Goal: Task Accomplishment & Management: Use online tool/utility

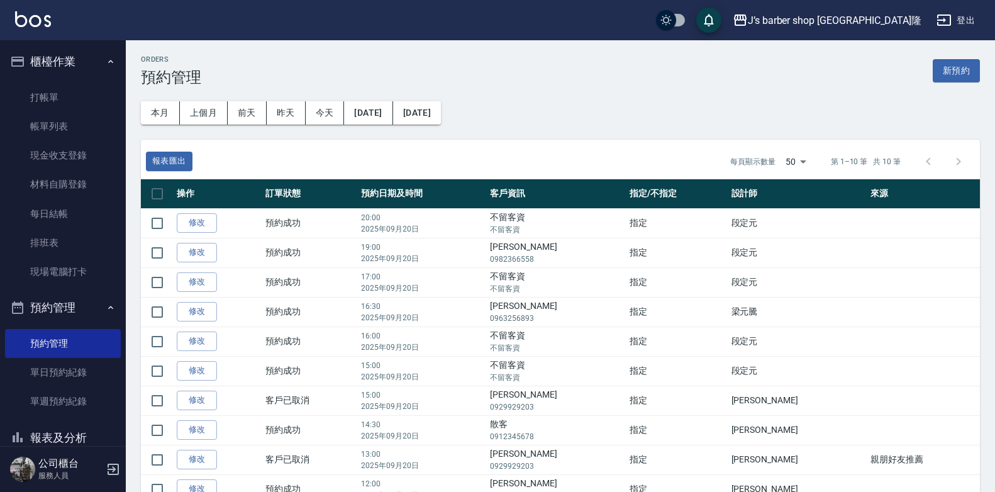
scroll to position [62, 0]
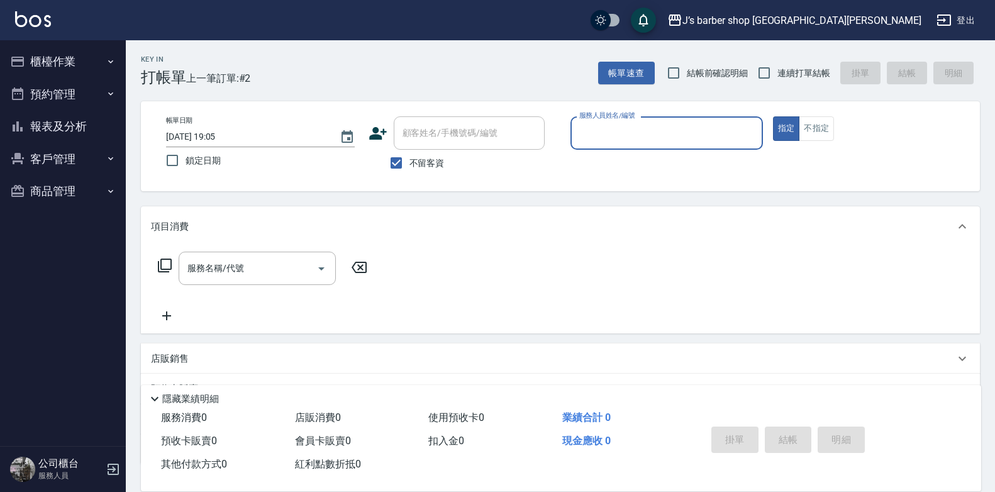
click at [217, 133] on input "2025/09/20 19:05" at bounding box center [246, 136] width 161 height 21
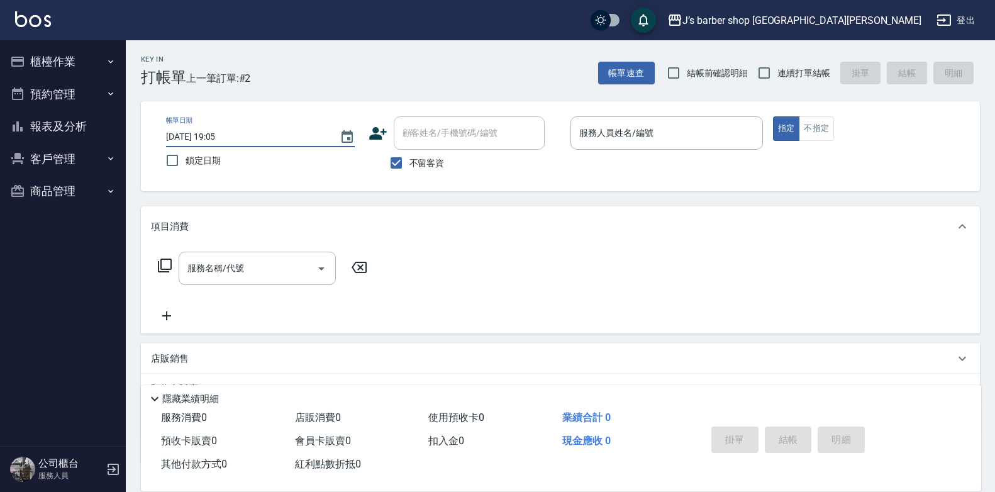
type input "2025/09/20 01:05"
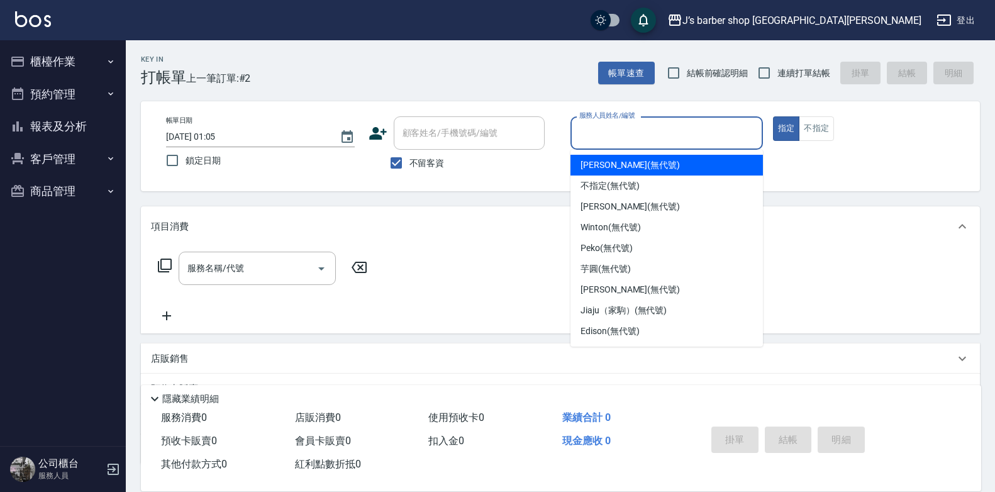
click at [608, 134] on input "服務人員姓名/編號" at bounding box center [666, 133] width 181 height 22
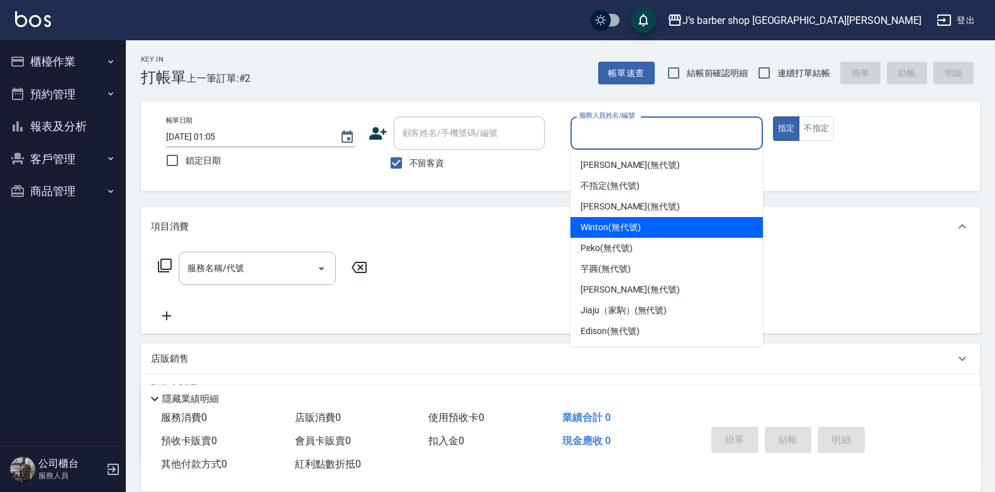
click at [604, 223] on span "Winton (無代號)" at bounding box center [610, 227] width 60 height 13
type input "Winton(無代號)"
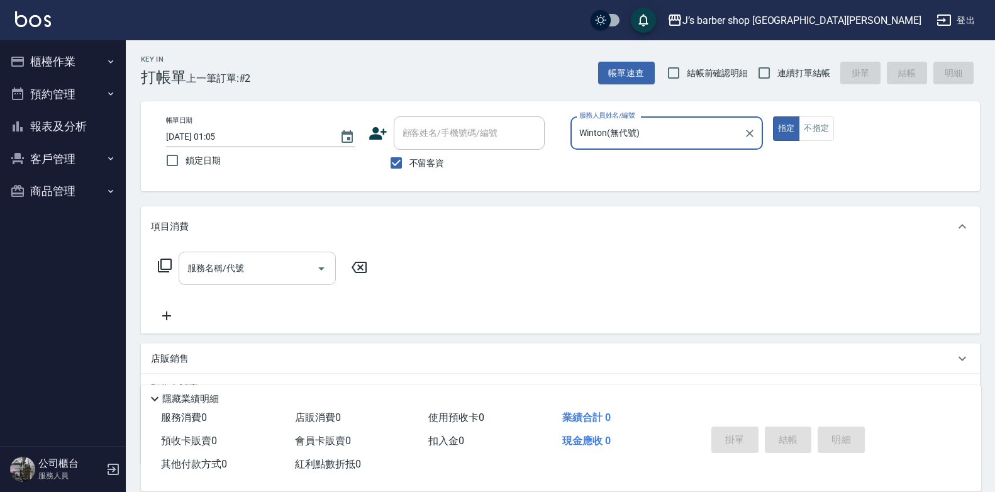
click at [287, 262] on input "服務名稱/代號" at bounding box center [247, 268] width 127 height 22
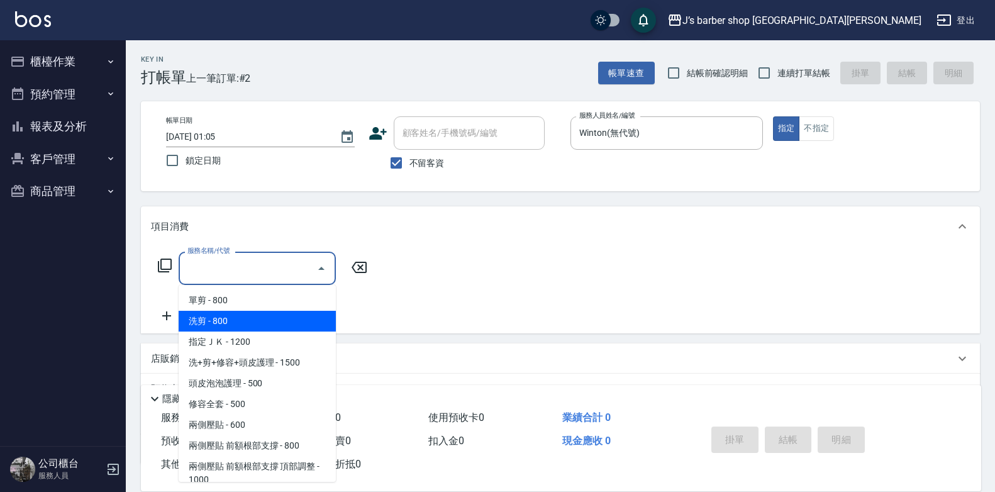
click at [254, 328] on span "洗剪 - 800" at bounding box center [257, 321] width 157 height 21
type input "洗剪(101)"
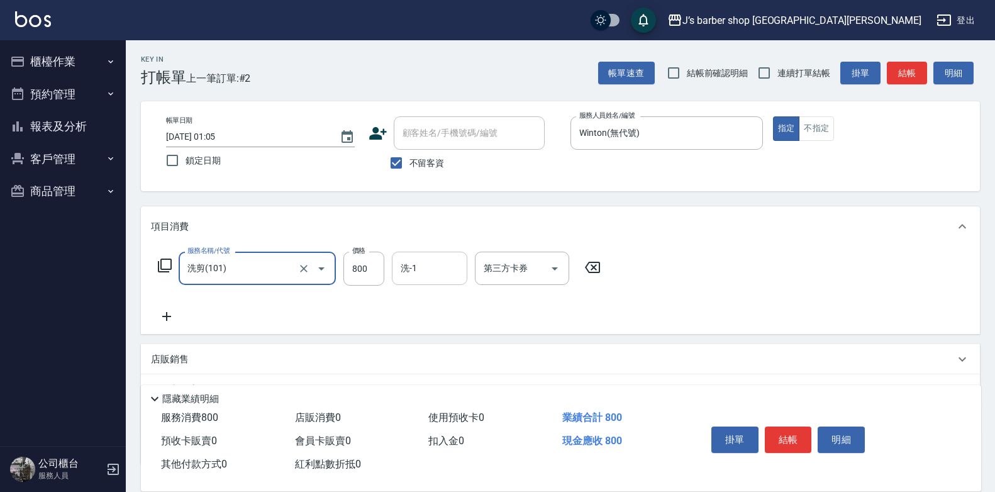
click at [445, 262] on input "洗-1" at bounding box center [429, 268] width 64 height 22
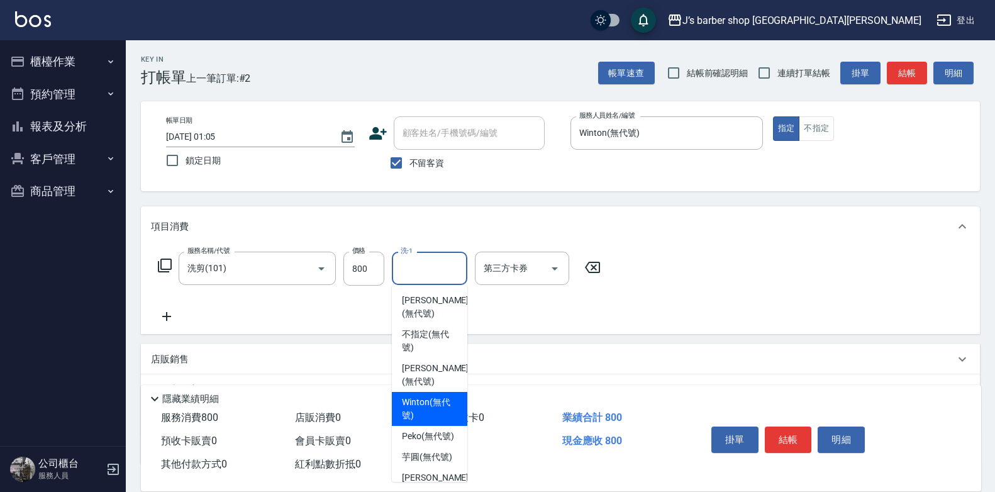
click at [442, 407] on span "Winton (無代號)" at bounding box center [429, 409] width 55 height 26
type input "Winton(無代號)"
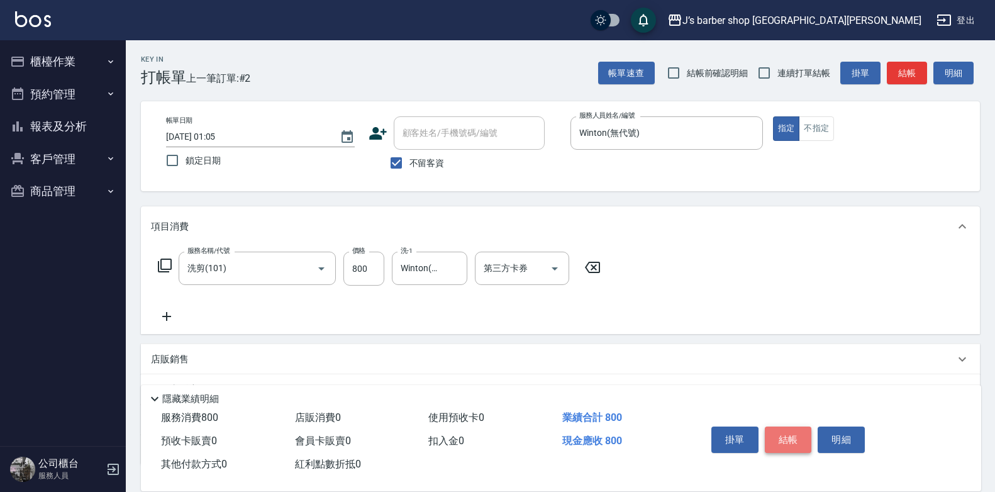
click at [786, 434] on button "結帳" at bounding box center [788, 439] width 47 height 26
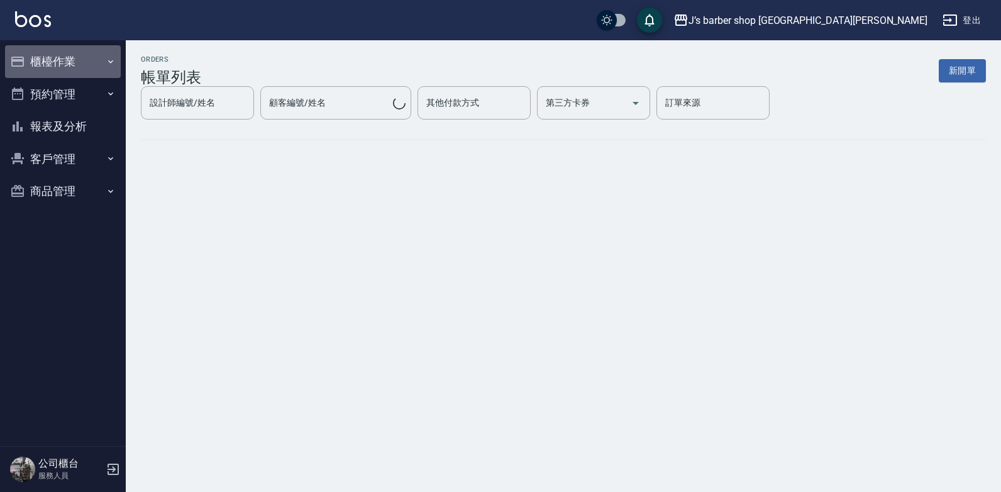
click at [69, 62] on button "櫃檯作業" at bounding box center [63, 61] width 116 height 33
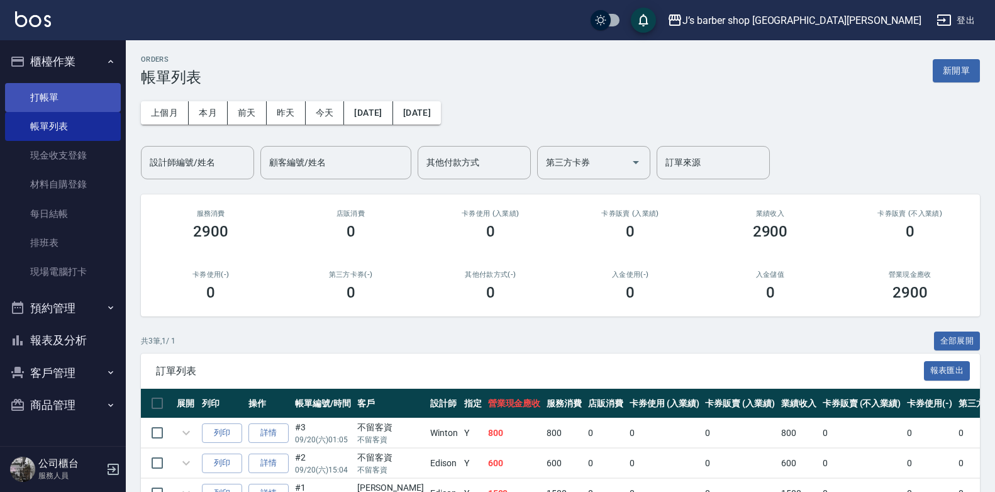
click at [70, 87] on link "打帳單" at bounding box center [63, 97] width 116 height 29
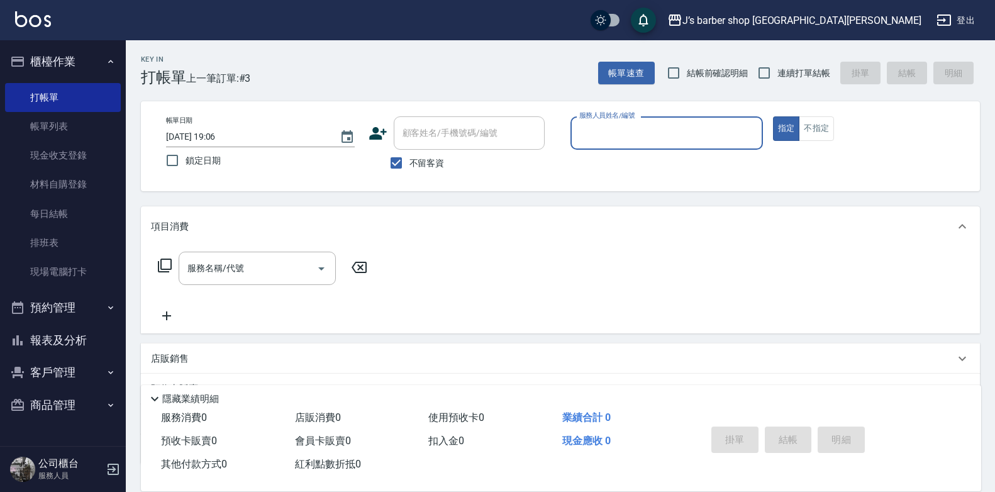
click at [214, 135] on input "2025/09/20 19:06" at bounding box center [246, 136] width 161 height 21
type input "2025/09/20 02:06"
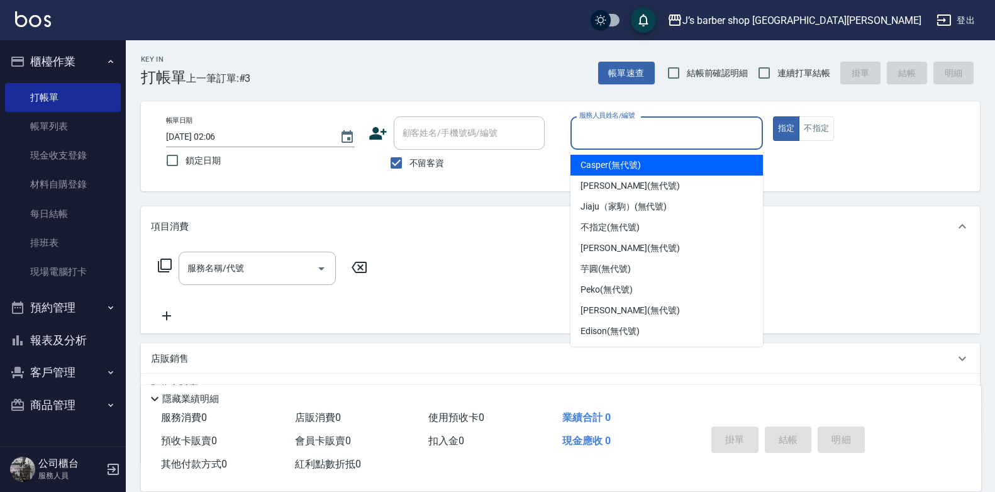
click at [580, 133] on input "服務人員姓名/編號" at bounding box center [666, 133] width 181 height 22
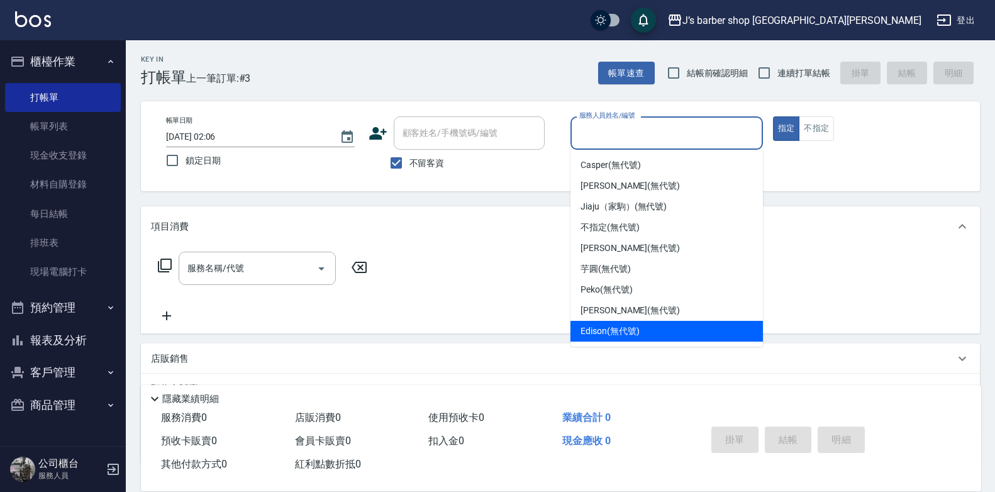
scroll to position [21, 0]
click at [618, 321] on div "Winton (無代號)" at bounding box center [666, 331] width 192 height 21
type input "Winton(無代號)"
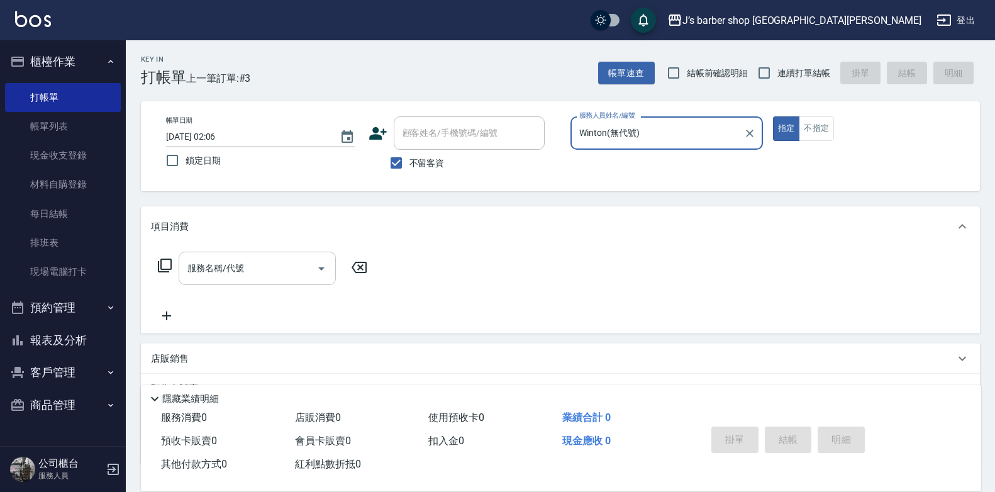
click at [265, 274] on input "服務名稱/代號" at bounding box center [247, 268] width 127 height 22
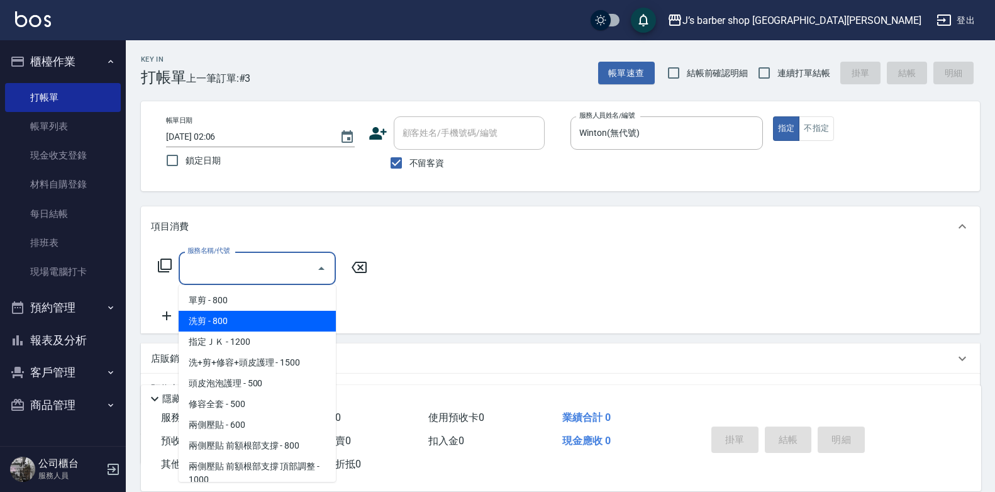
click at [250, 313] on span "洗剪 - 800" at bounding box center [257, 321] width 157 height 21
type input "洗剪(101)"
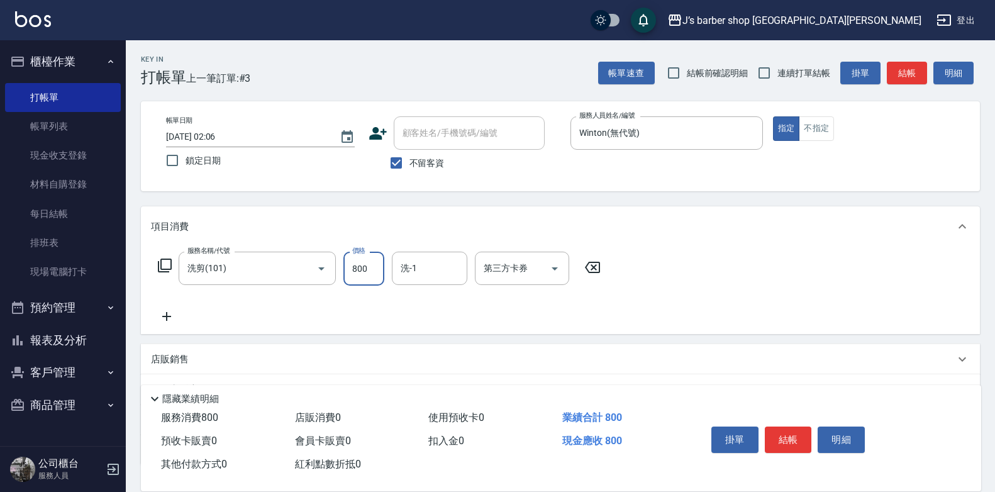
click at [359, 271] on input "800" at bounding box center [363, 269] width 41 height 34
type input "700"
click at [417, 282] on div "洗-1" at bounding box center [429, 268] width 75 height 33
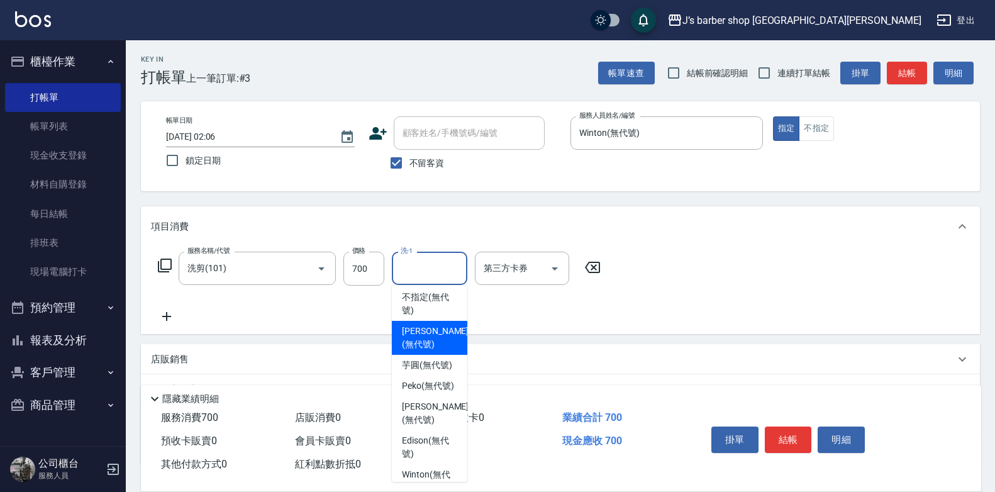
scroll to position [126, 0]
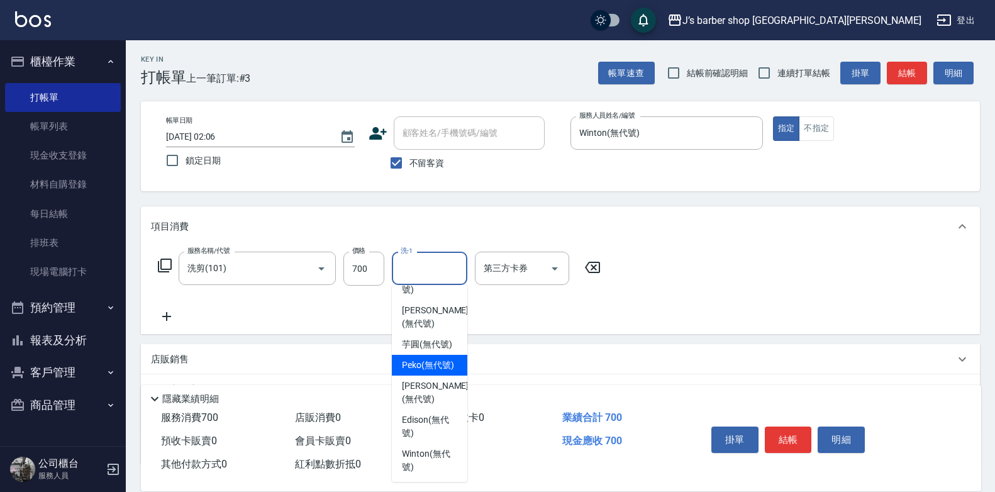
click at [429, 372] on span "Peko (無代號)" at bounding box center [428, 364] width 52 height 13
type input "Peko(無代號)"
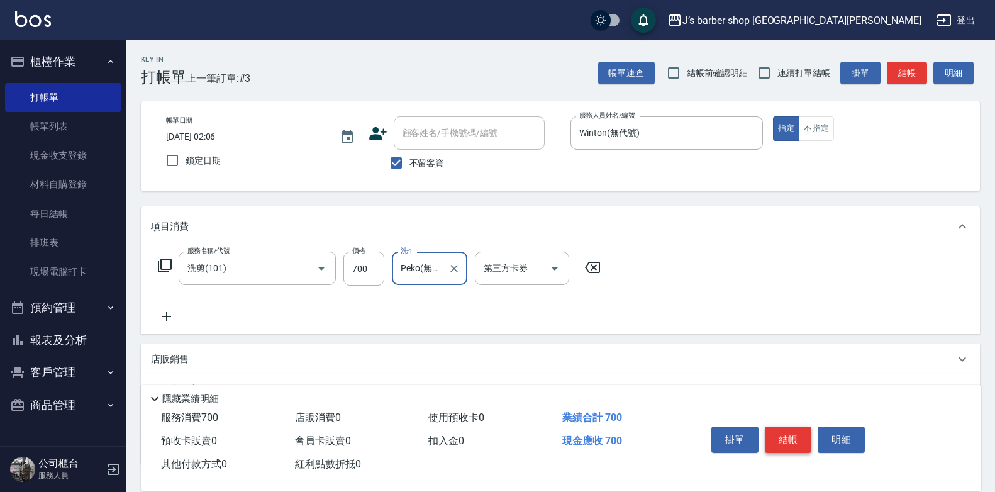
click at [788, 441] on button "結帳" at bounding box center [788, 439] width 47 height 26
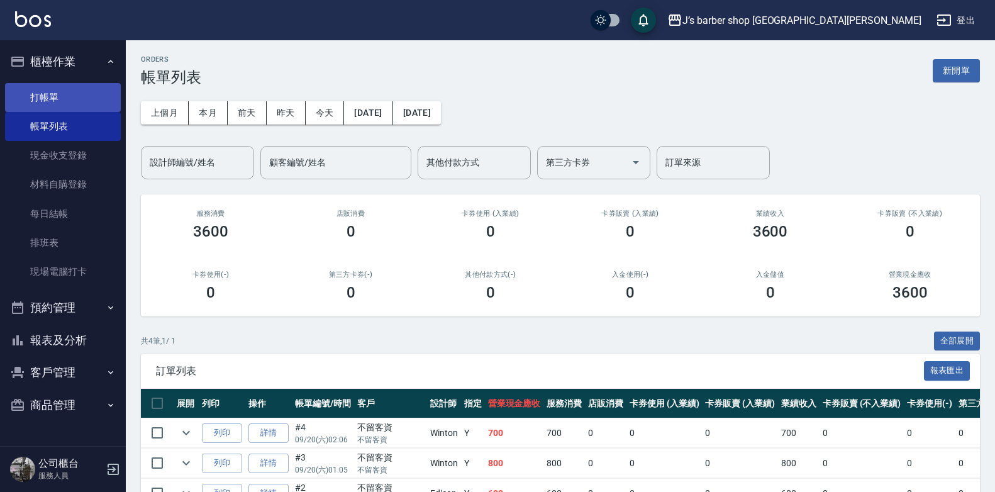
click at [82, 106] on link "打帳單" at bounding box center [63, 97] width 116 height 29
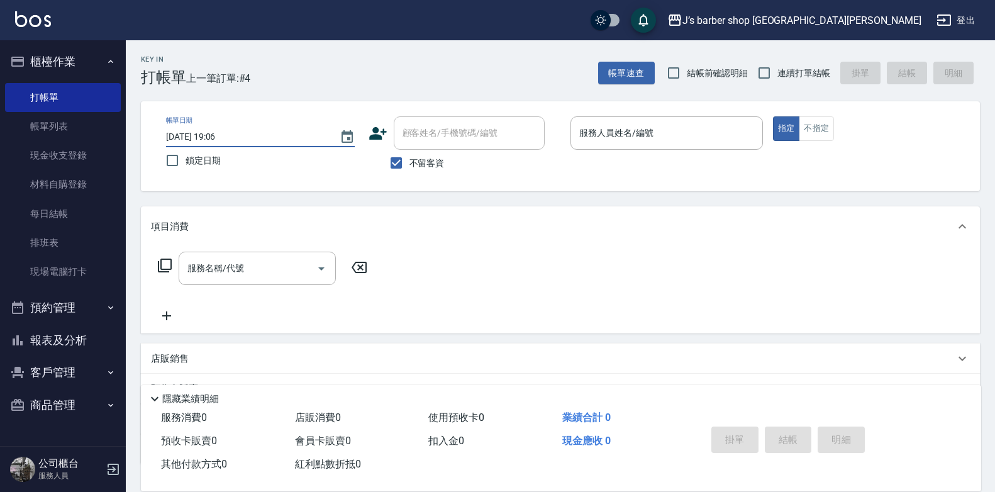
click at [214, 133] on input "2025/09/20 19:06" at bounding box center [246, 136] width 161 height 21
type input "2025/09/20 03:06"
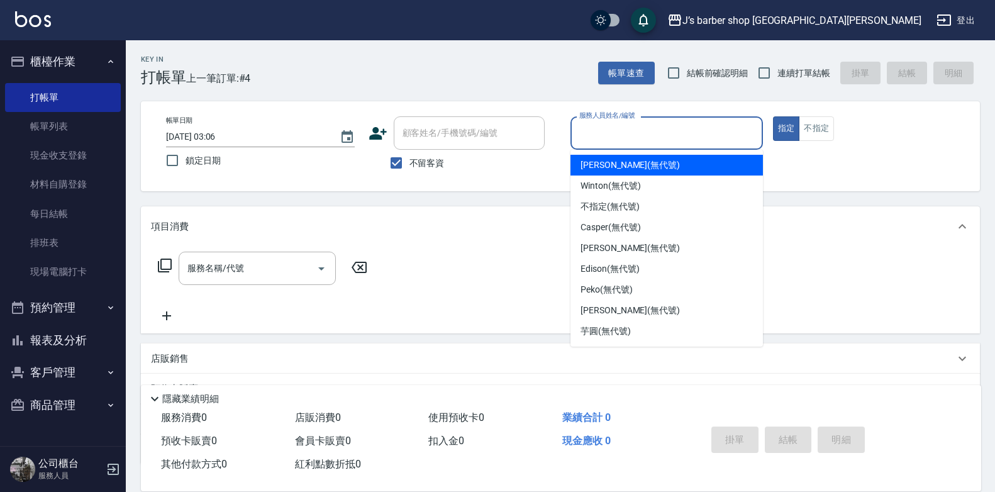
click at [597, 135] on input "服務人員姓名/編號" at bounding box center [666, 133] width 181 height 22
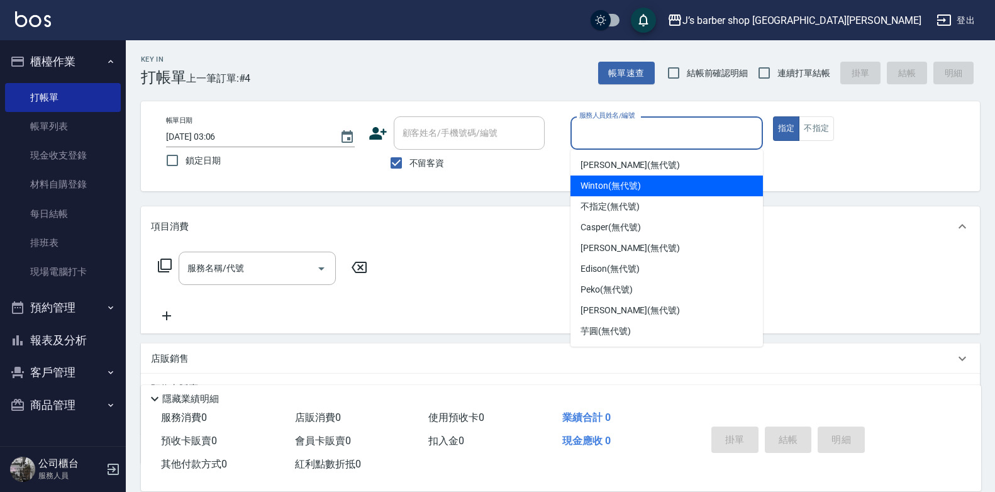
click at [599, 188] on span "Winton (無代號)" at bounding box center [610, 185] width 60 height 13
type input "Winton(無代號)"
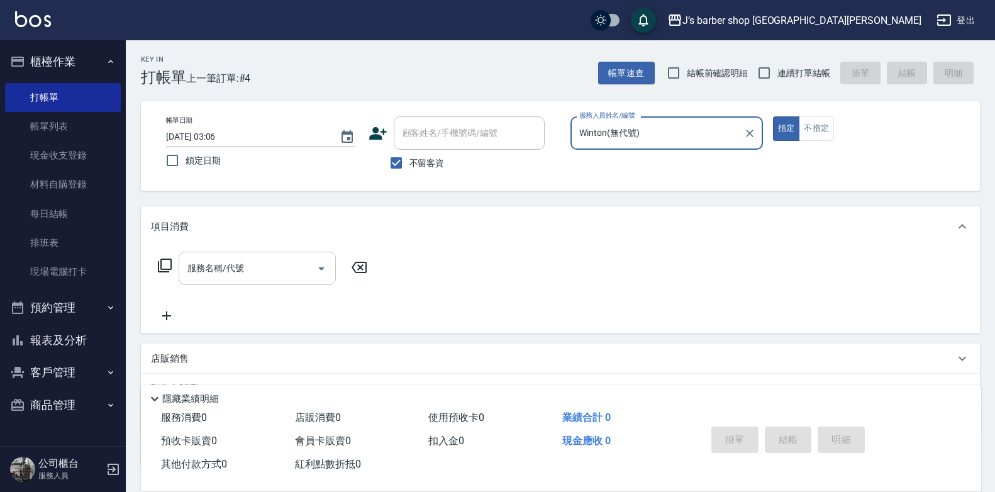
click at [231, 262] on div "服務名稱/代號 服務名稱/代號" at bounding box center [257, 268] width 157 height 33
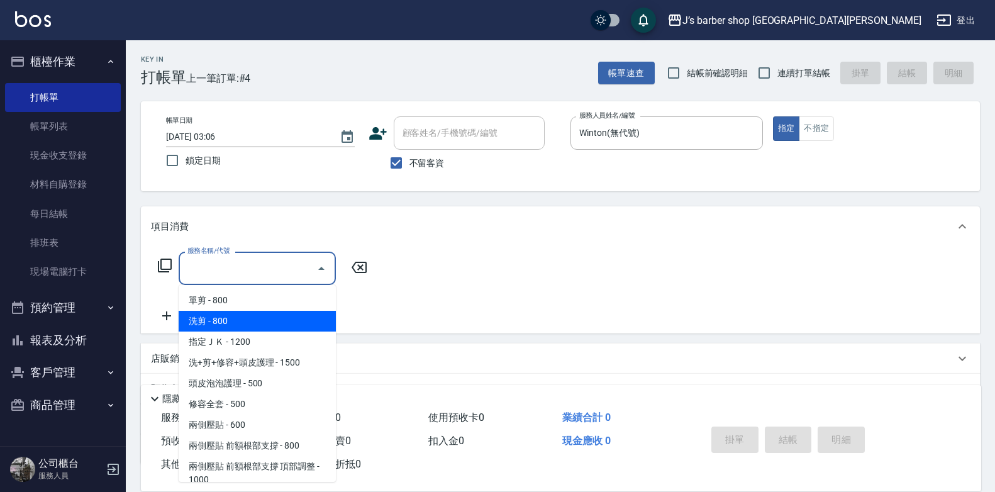
click at [262, 320] on span "洗剪 - 800" at bounding box center [257, 321] width 157 height 21
type input "洗剪(101)"
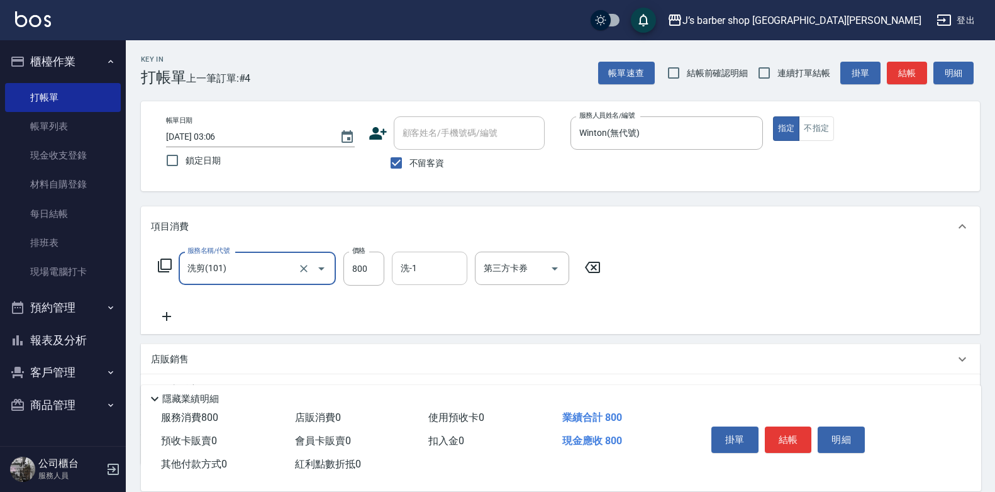
click at [415, 272] on input "洗-1" at bounding box center [429, 268] width 64 height 22
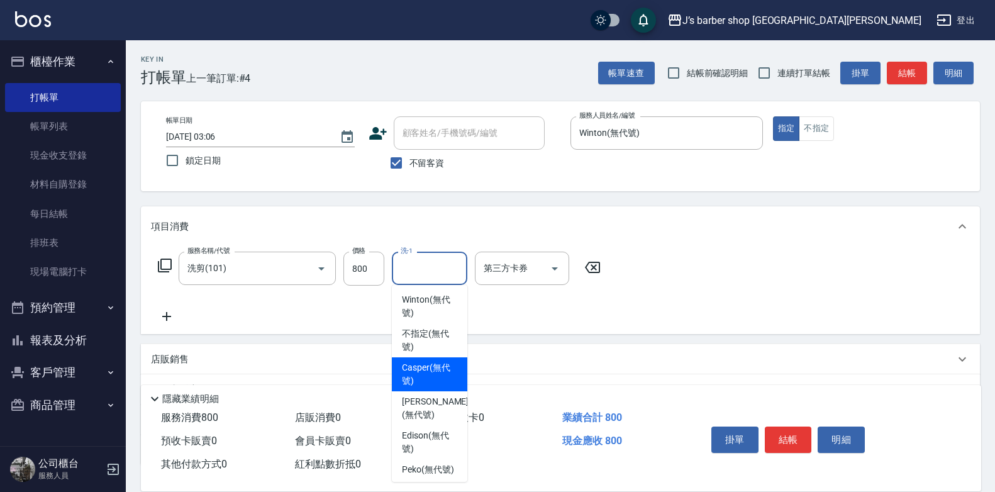
scroll to position [153, 0]
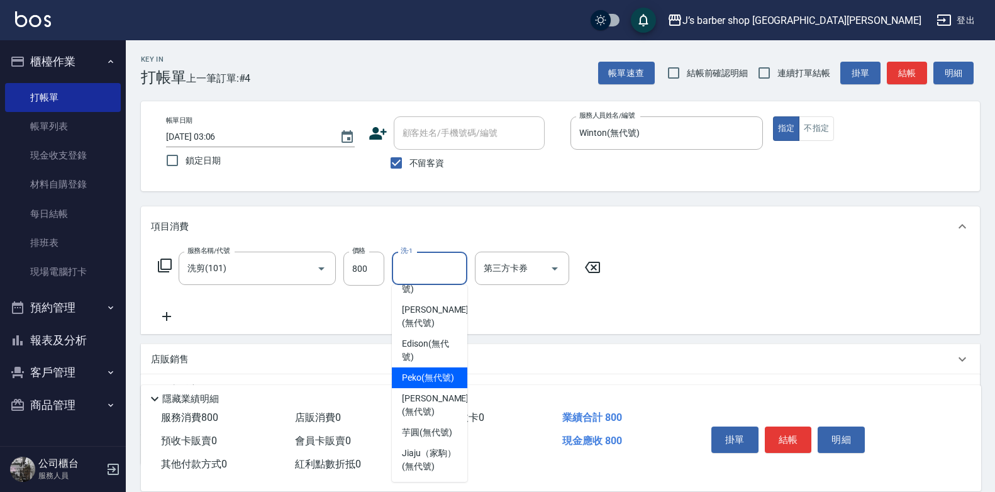
click at [431, 371] on span "Peko (無代號)" at bounding box center [428, 377] width 52 height 13
type input "Peko(無代號)"
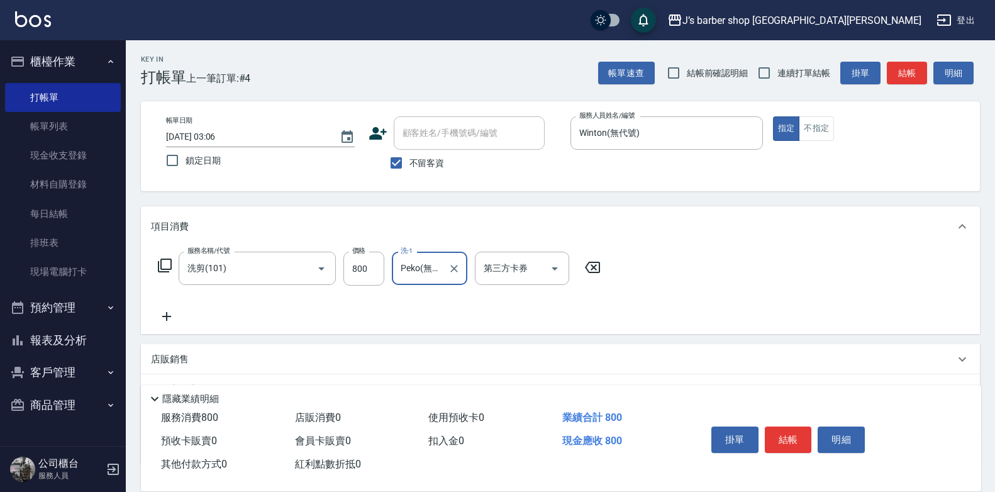
click at [176, 318] on icon at bounding box center [166, 316] width 31 height 15
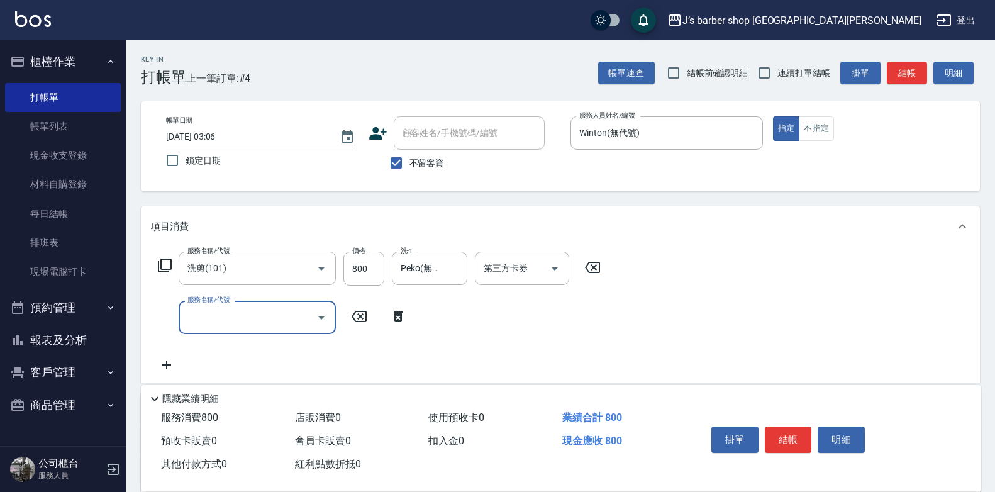
click at [255, 333] on div "服務名稱/代號" at bounding box center [257, 317] width 157 height 33
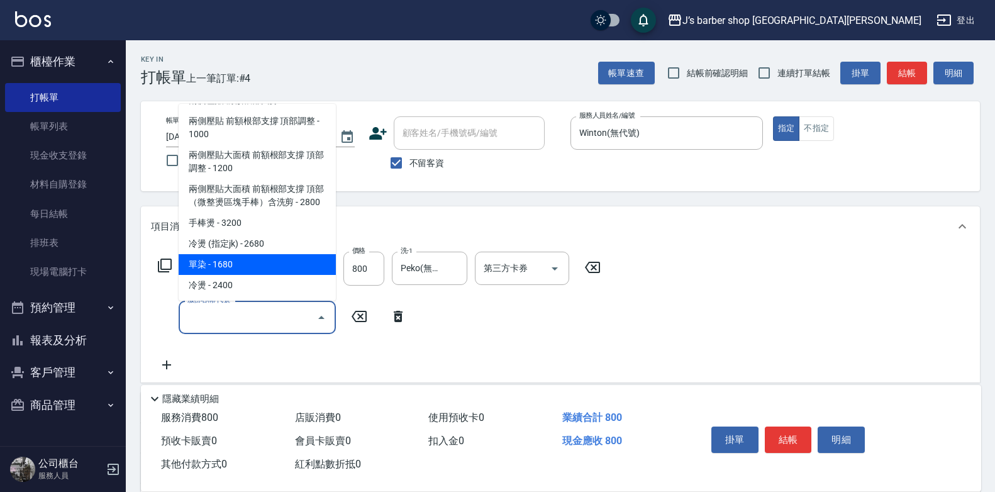
scroll to position [0, 0]
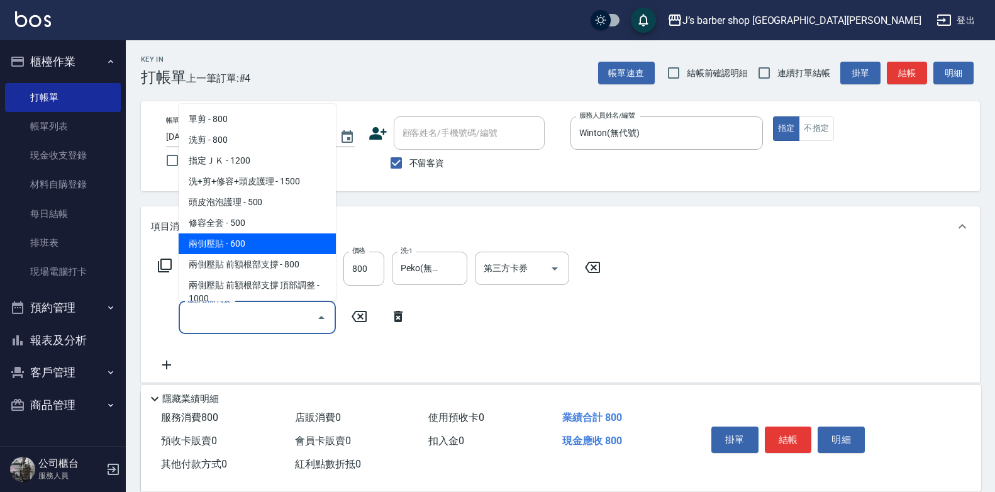
click at [259, 238] on span "兩側壓貼 - 600" at bounding box center [257, 243] width 157 height 21
type input "兩側壓貼(Gp)"
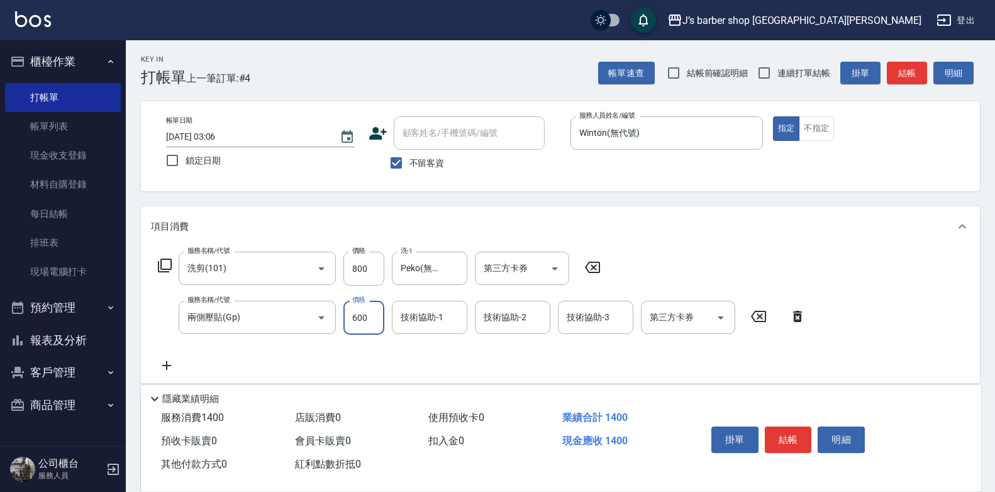
click at [372, 314] on input "600" at bounding box center [363, 318] width 41 height 34
type input "500"
click at [429, 324] on input "技術協助-1" at bounding box center [429, 317] width 64 height 22
click at [423, 347] on div "服務名稱/代號 洗剪(101) 服務名稱/代號 價格 800 價格 洗-1 Peko(無代號) 洗-1 第三方卡券 第三方卡券 服務名稱/代號 兩側壓貼(Gp…" at bounding box center [482, 312] width 662 height 121
click at [431, 319] on input "技術協助-1" at bounding box center [429, 317] width 64 height 22
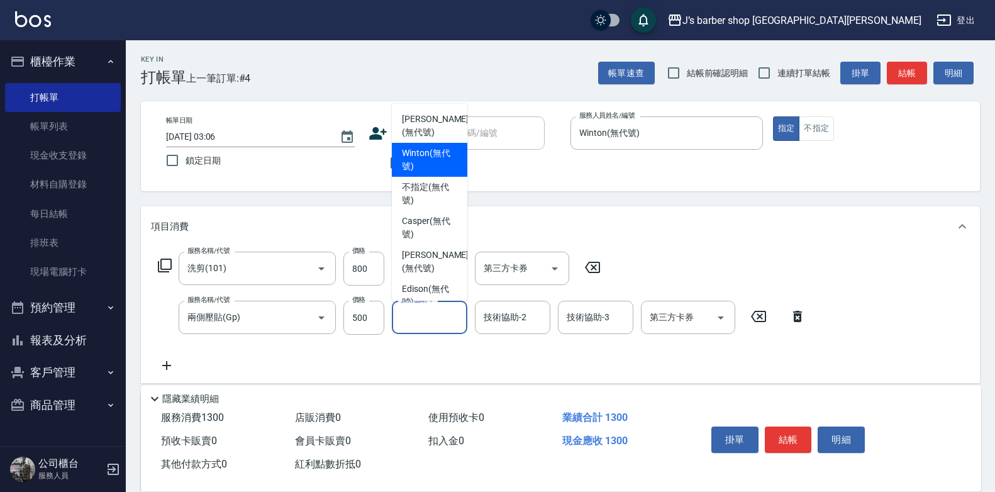
click at [431, 162] on span "Winton (無代號)" at bounding box center [429, 160] width 55 height 26
type input "Winton(無代號)"
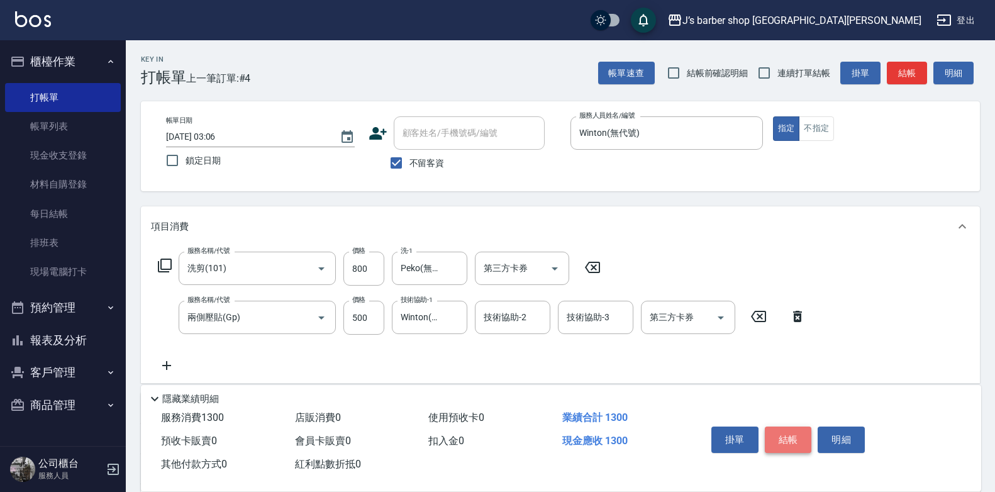
click at [787, 433] on button "結帳" at bounding box center [788, 439] width 47 height 26
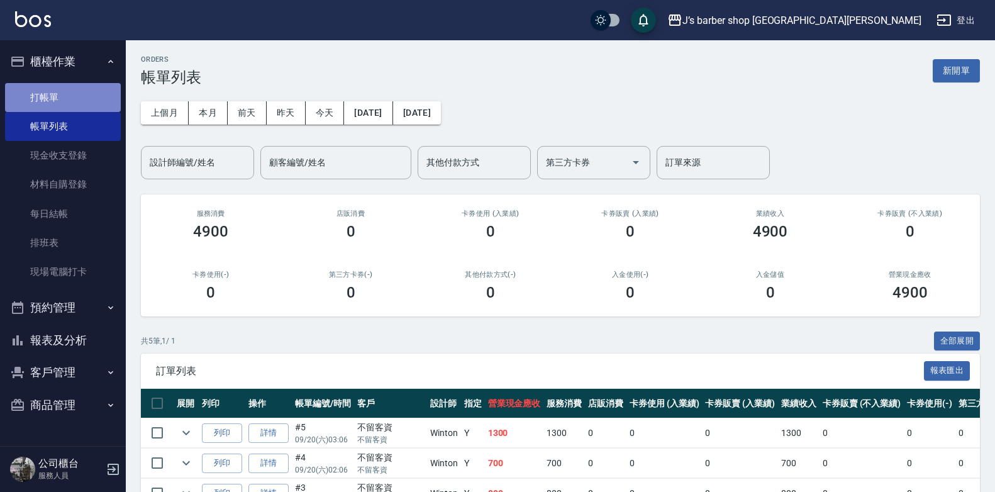
click at [90, 105] on link "打帳單" at bounding box center [63, 97] width 116 height 29
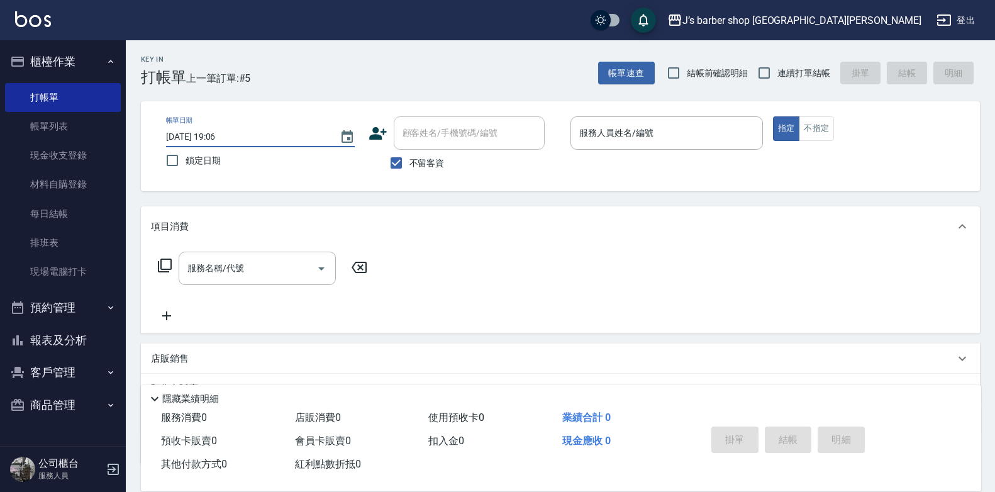
click at [216, 134] on input "2025/09/20 19:06" at bounding box center [246, 136] width 161 height 21
type input "2025/09/20 04:06"
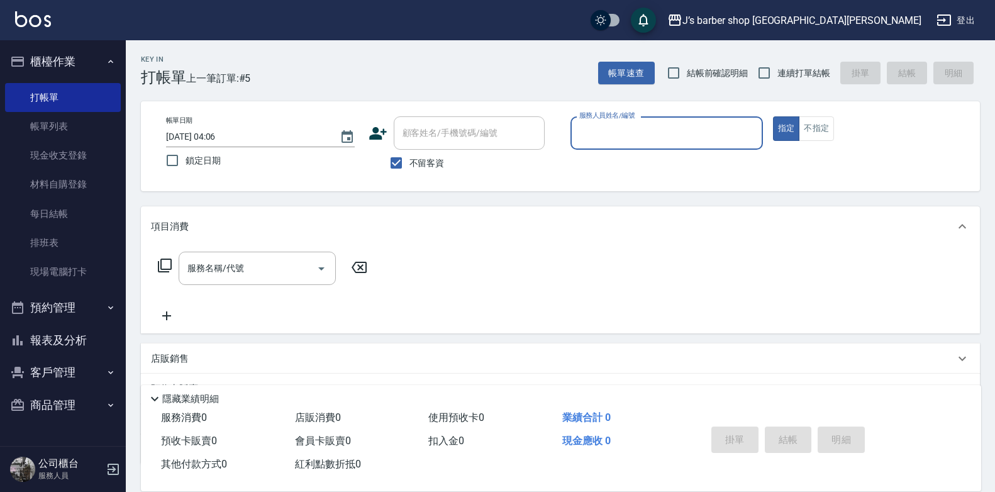
click at [588, 142] on input "服務人員姓名/編號" at bounding box center [666, 133] width 181 height 22
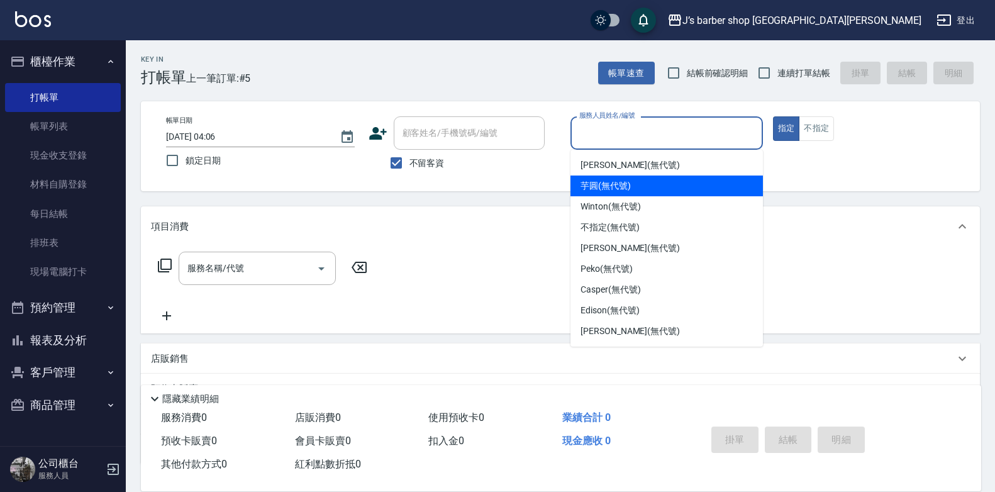
click at [604, 205] on span "Winton (無代號)" at bounding box center [610, 206] width 60 height 13
type input "Winton(無代號)"
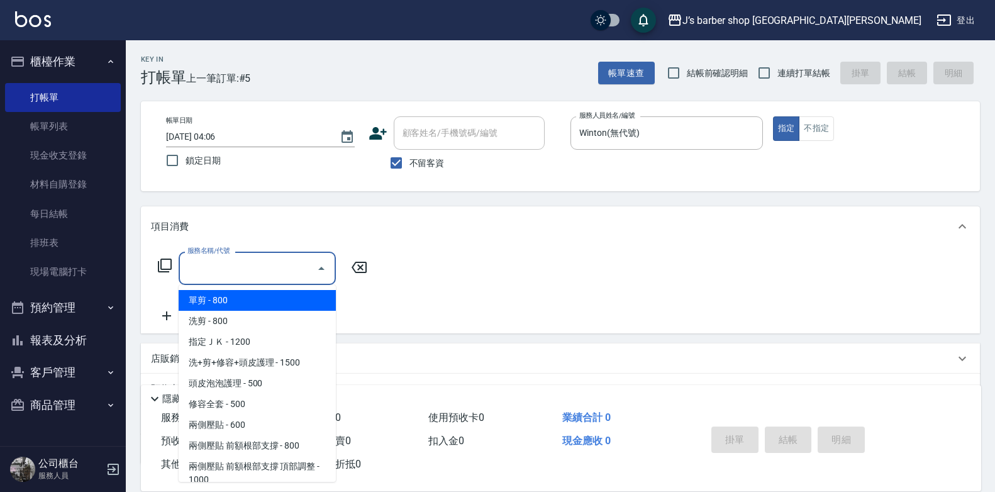
click at [281, 262] on input "服務名稱/代號" at bounding box center [247, 268] width 127 height 22
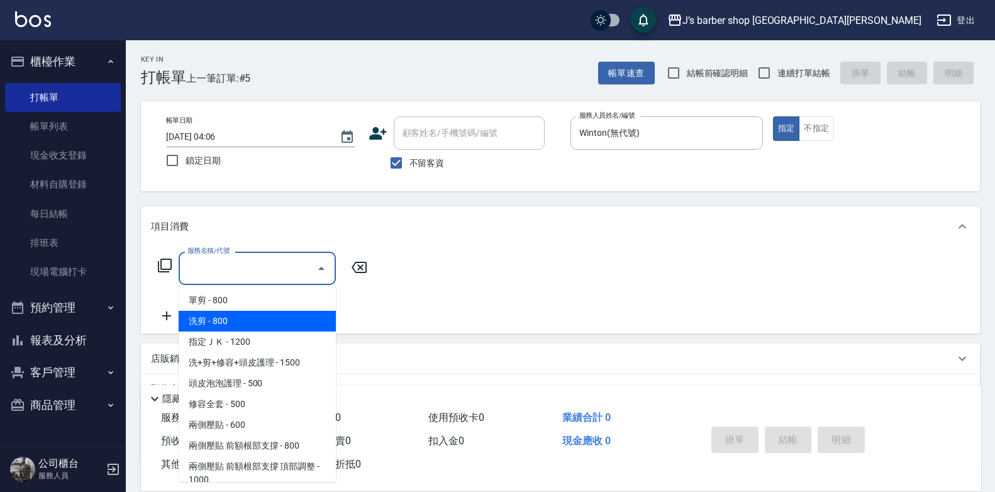
click at [281, 312] on span "洗剪 - 800" at bounding box center [257, 321] width 157 height 21
type input "洗剪(101)"
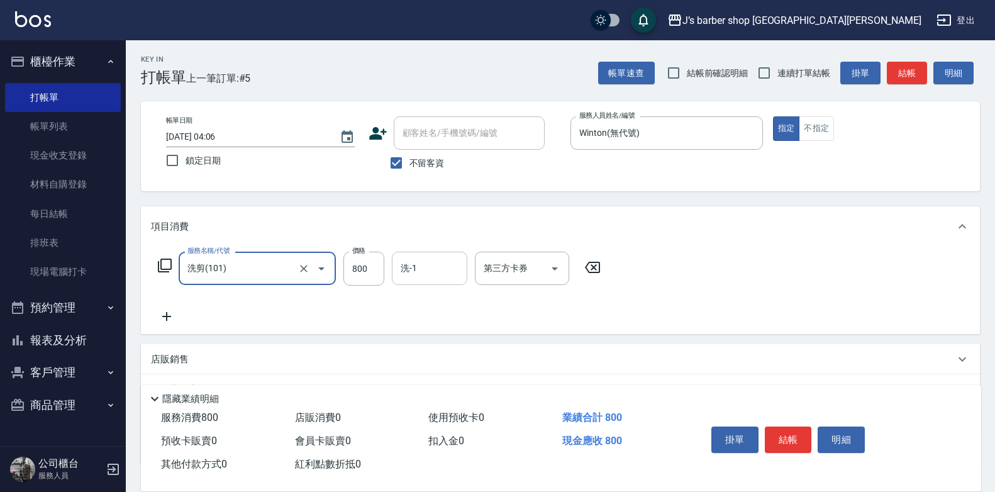
click at [423, 271] on input "洗-1" at bounding box center [429, 268] width 64 height 22
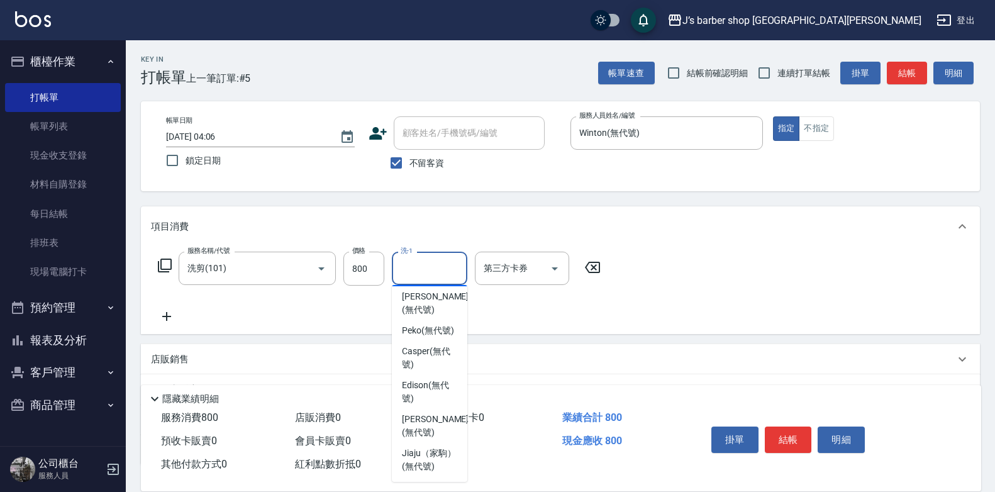
scroll to position [153, 0]
click at [434, 330] on span "Peko (無代號)" at bounding box center [428, 330] width 52 height 13
type input "Peko(無代號)"
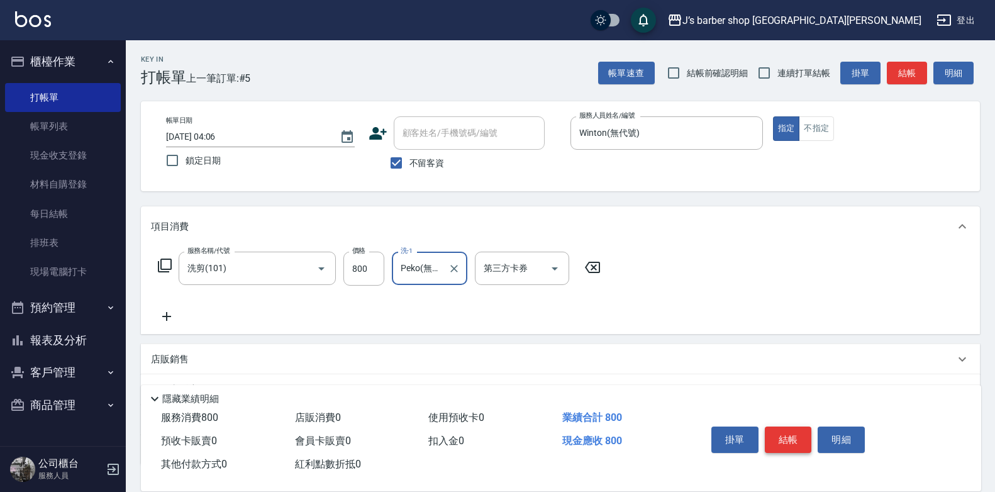
click at [770, 434] on button "結帳" at bounding box center [788, 439] width 47 height 26
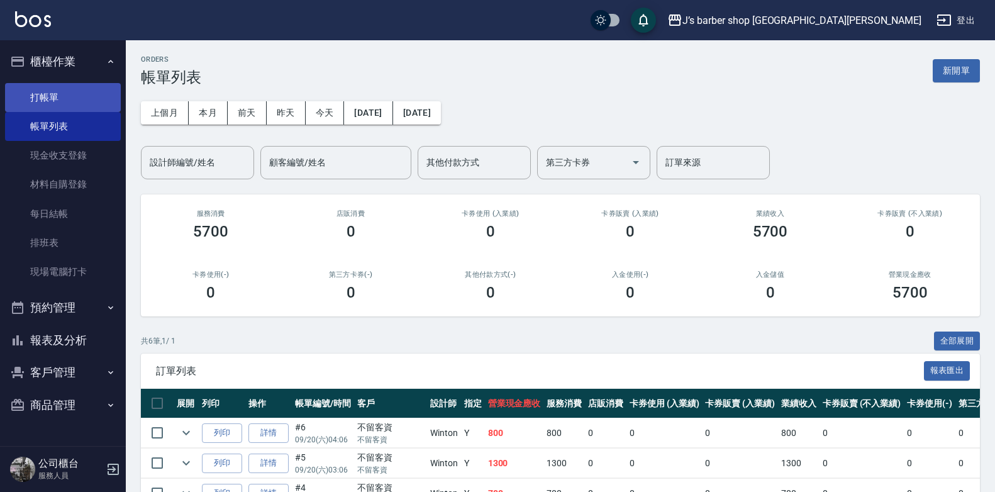
drag, startPoint x: 40, startPoint y: 74, endPoint x: 56, endPoint y: 92, distance: 25.0
click at [51, 86] on li "櫃檯作業 打帳單 帳單列表 現金收支登錄 材料自購登錄 每日結帳 排班表 現場電腦打卡" at bounding box center [63, 168] width 116 height 246
click at [56, 92] on link "打帳單" at bounding box center [63, 97] width 116 height 29
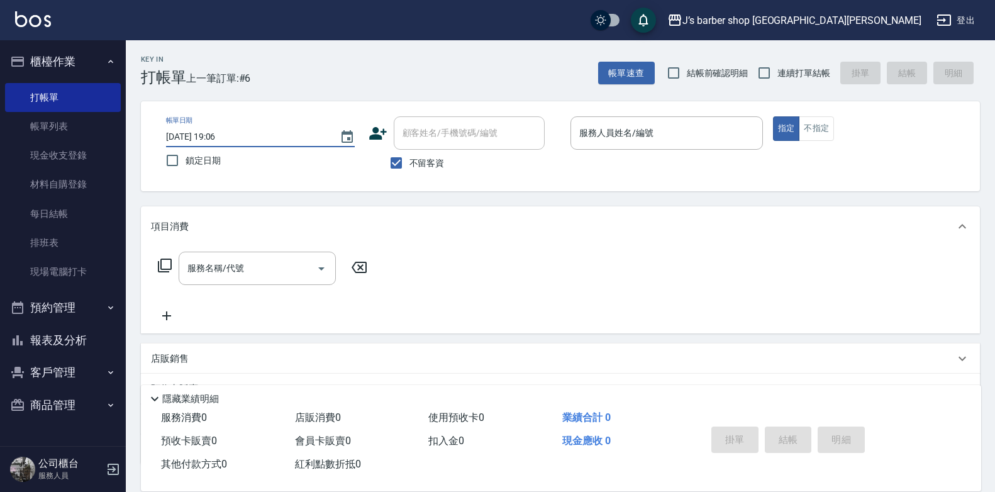
click at [217, 131] on input "2025/09/20 19:06" at bounding box center [246, 136] width 161 height 21
type input "2025/09/20 05:06"
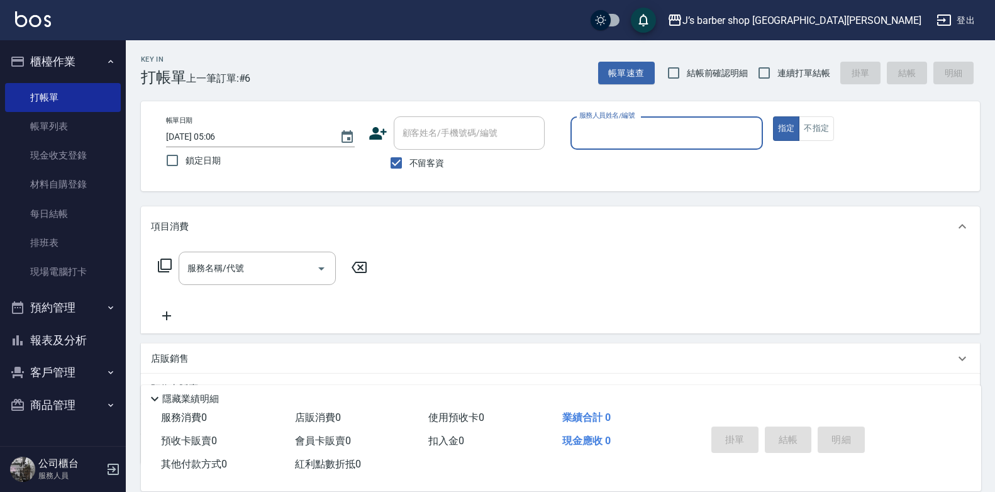
click at [644, 128] on input "服務人員姓名/編號" at bounding box center [666, 133] width 181 height 22
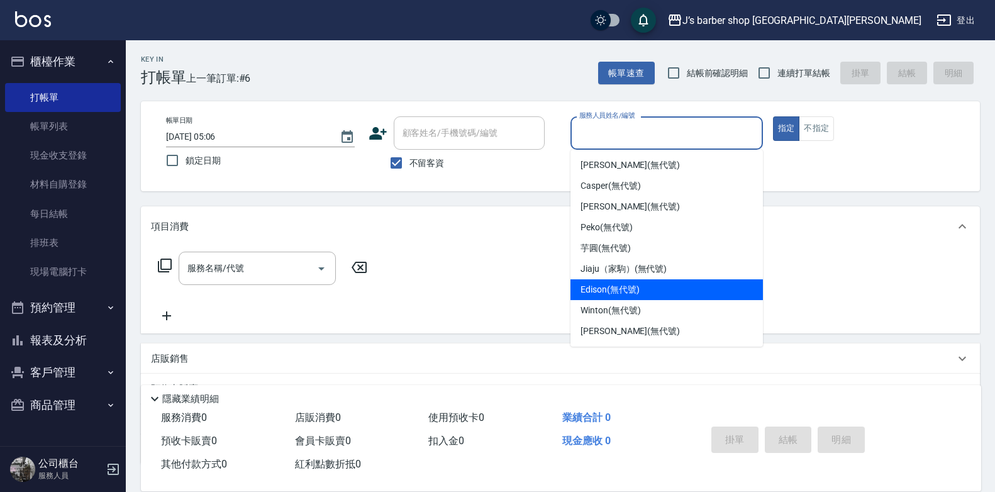
click at [614, 305] on span "Winton (無代號)" at bounding box center [610, 310] width 60 height 13
type input "Winton(無代號)"
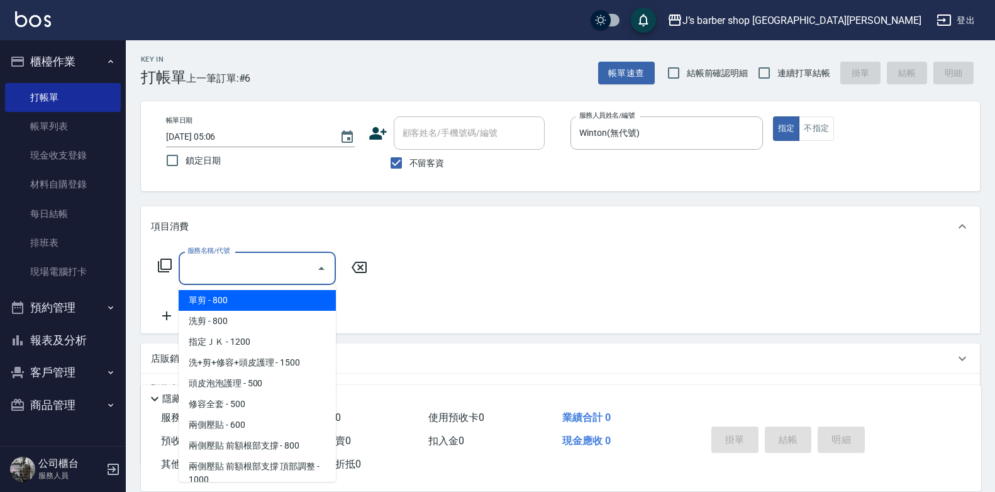
click at [263, 279] on input "服務名稱/代號" at bounding box center [247, 268] width 127 height 22
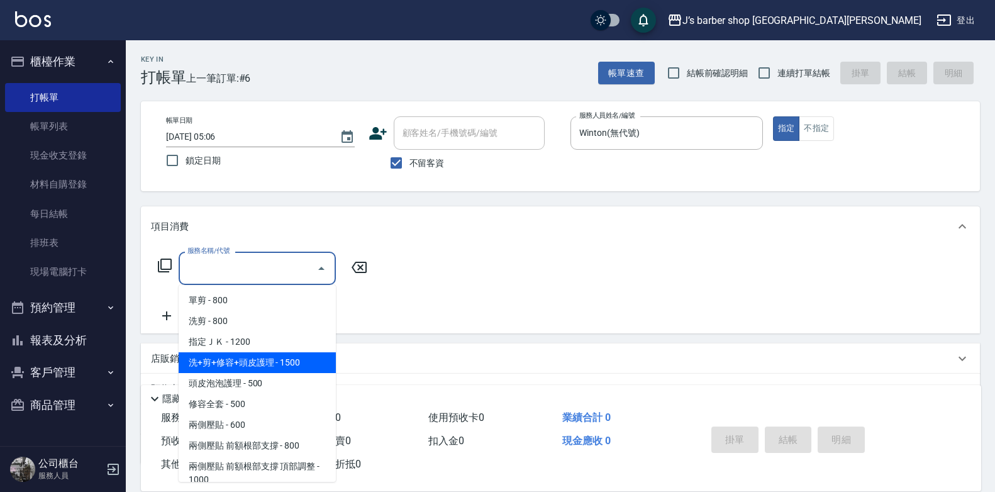
click at [279, 369] on span "洗+剪+修容+頭皮護理 - 1500" at bounding box center [257, 362] width 157 height 21
type input "洗+剪+修容+頭皮護理(103)"
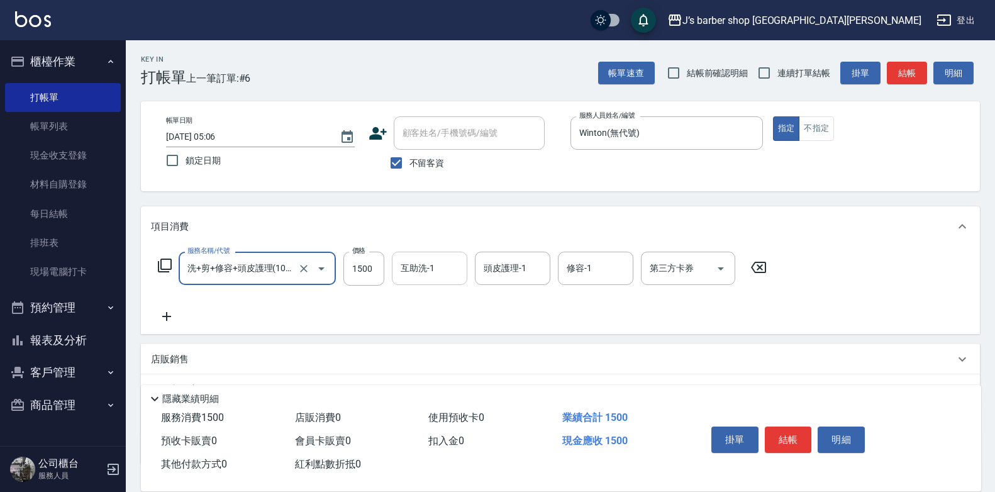
click at [445, 279] on input "互助洗-1" at bounding box center [429, 268] width 64 height 22
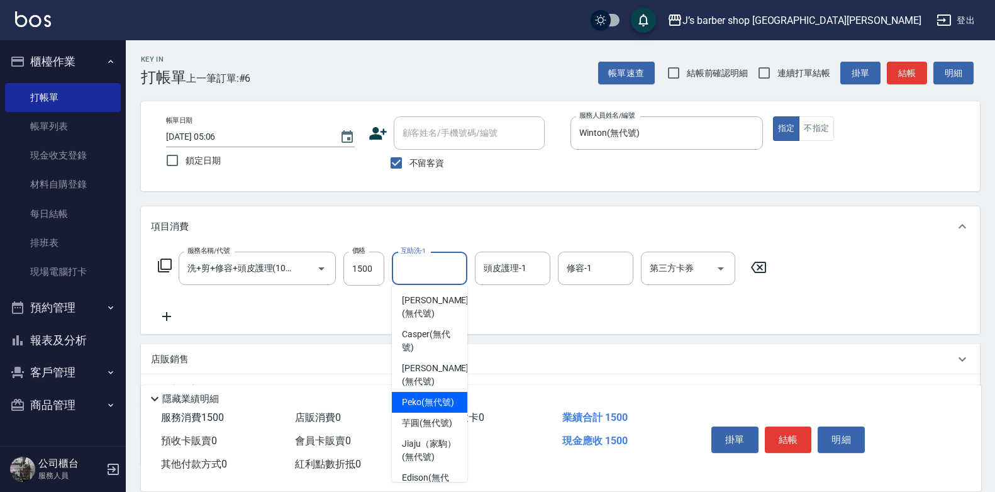
scroll to position [153, 0]
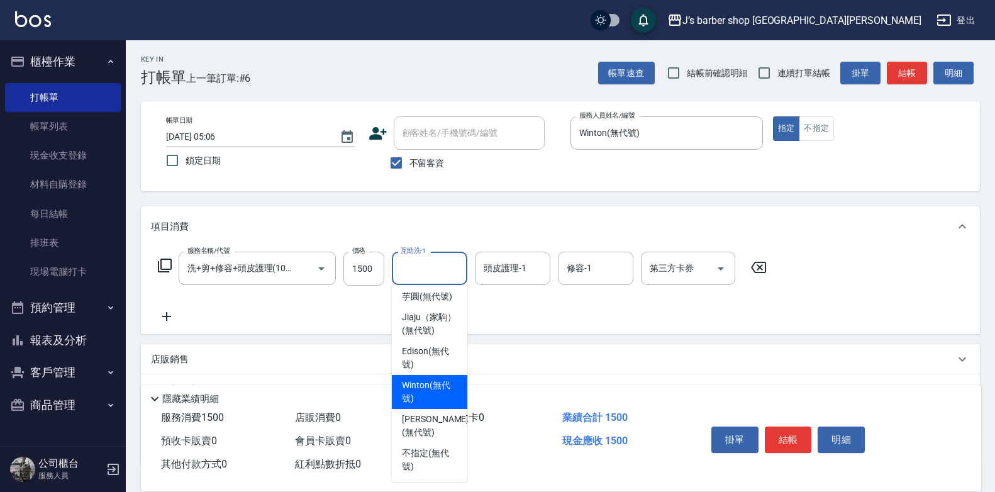
click at [438, 402] on span "Winton (無代號)" at bounding box center [429, 392] width 55 height 26
type input "Winton(無代號)"
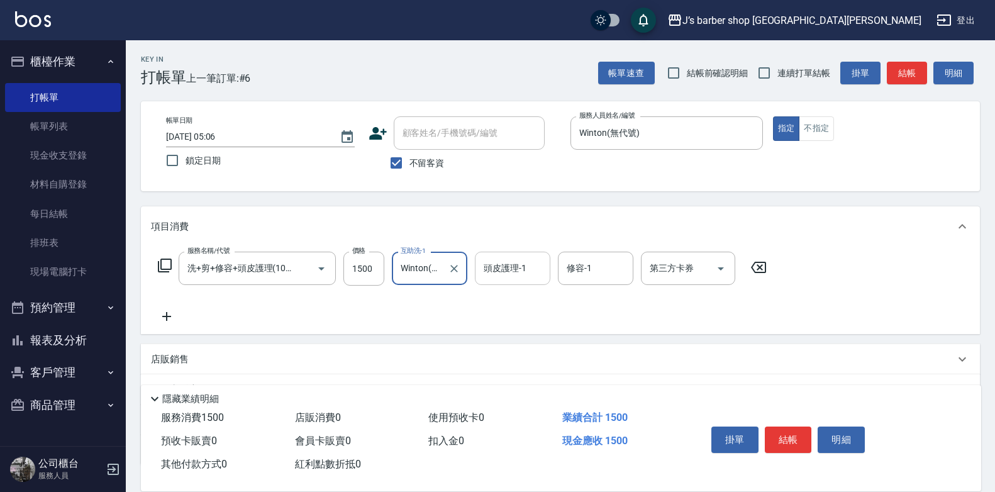
click at [499, 283] on div "頭皮護理-1" at bounding box center [512, 268] width 75 height 33
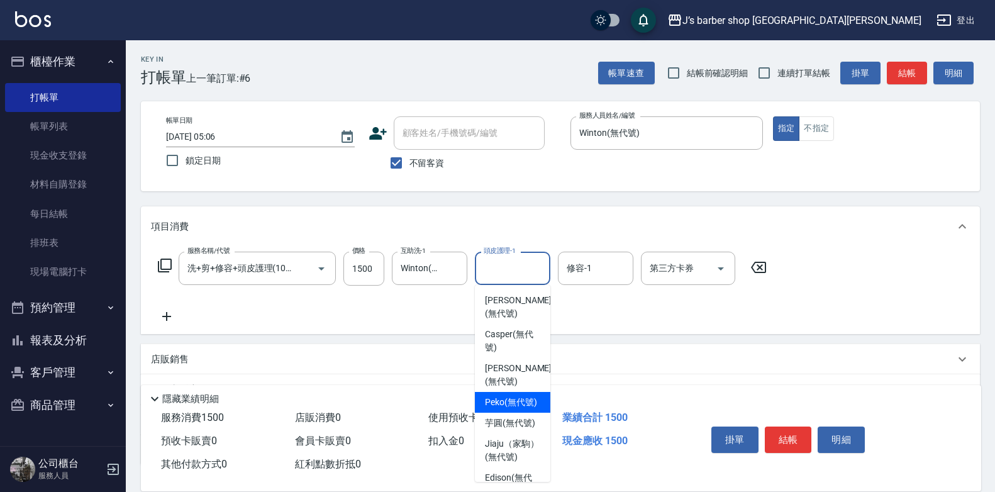
click at [516, 400] on span "Peko (無代號)" at bounding box center [511, 402] width 52 height 13
type input "Peko(無代號)"
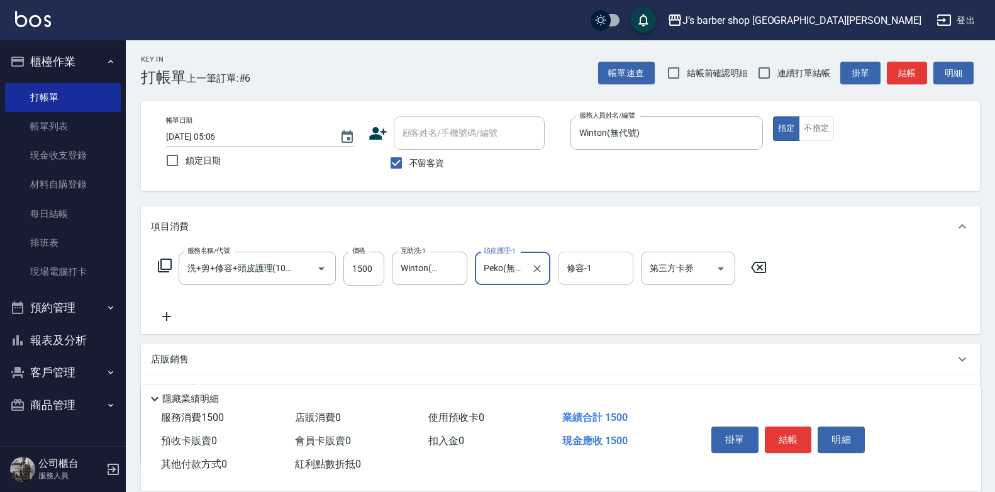
click at [600, 267] on input "修容-1" at bounding box center [595, 268] width 64 height 22
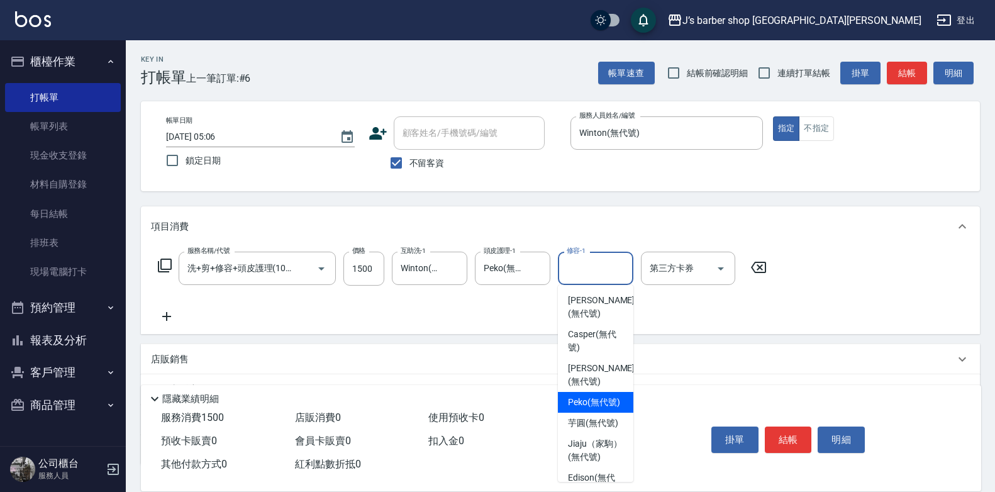
click at [586, 409] on span "Peko (無代號)" at bounding box center [594, 402] width 52 height 13
type input "Peko(無代號)"
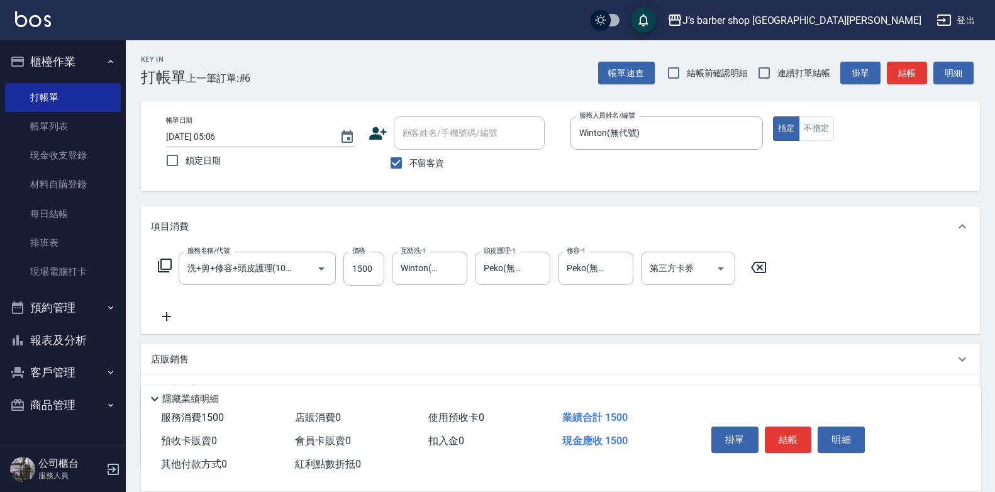
click at [175, 307] on div "服務名稱/代號 洗+剪+修容+頭皮護理(103) 服務名稱/代號 價格 1500 價格 互助洗-1 Winton(無代號) 互助洗-1 頭皮護理-1 Peko…" at bounding box center [462, 288] width 623 height 72
click at [167, 323] on icon at bounding box center [166, 316] width 31 height 15
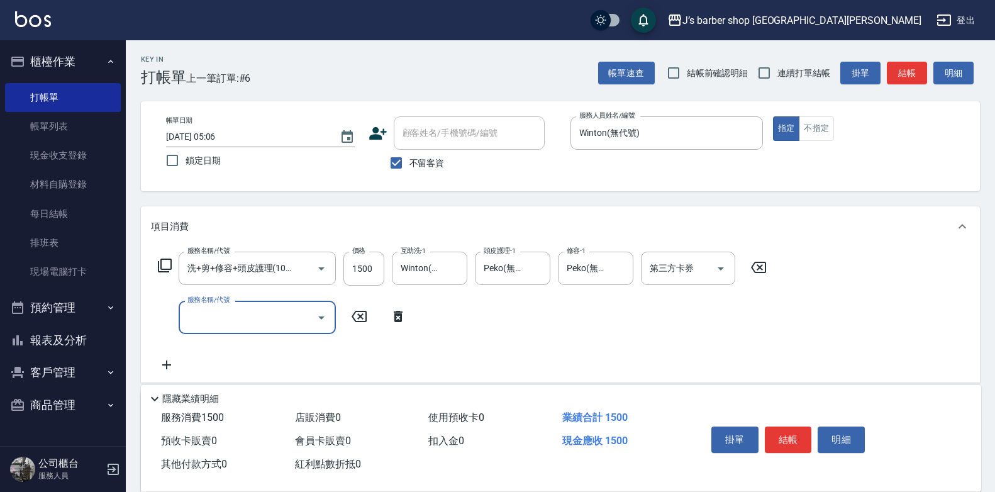
scroll to position [0, 0]
click at [264, 329] on div "服務名稱/代號" at bounding box center [257, 317] width 157 height 33
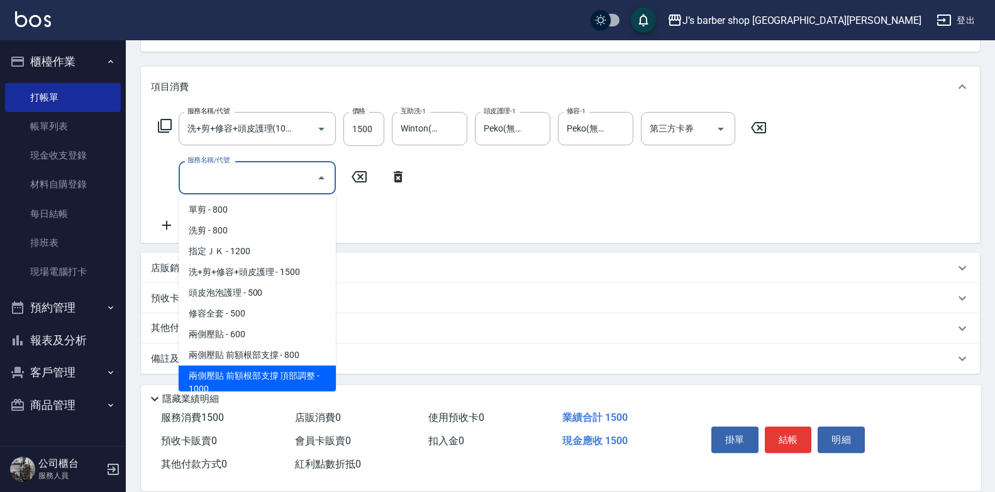
scroll to position [142, 0]
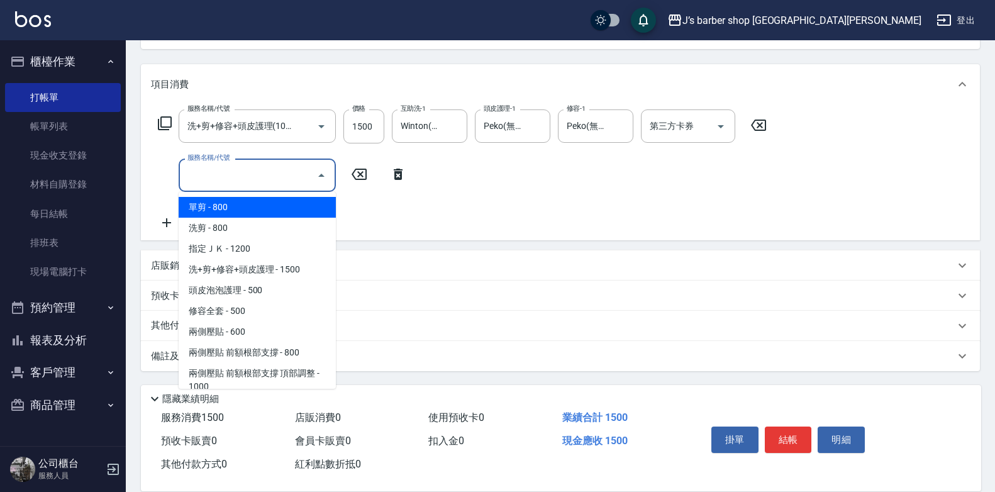
click at [155, 262] on p "店販銷售" at bounding box center [170, 265] width 38 height 13
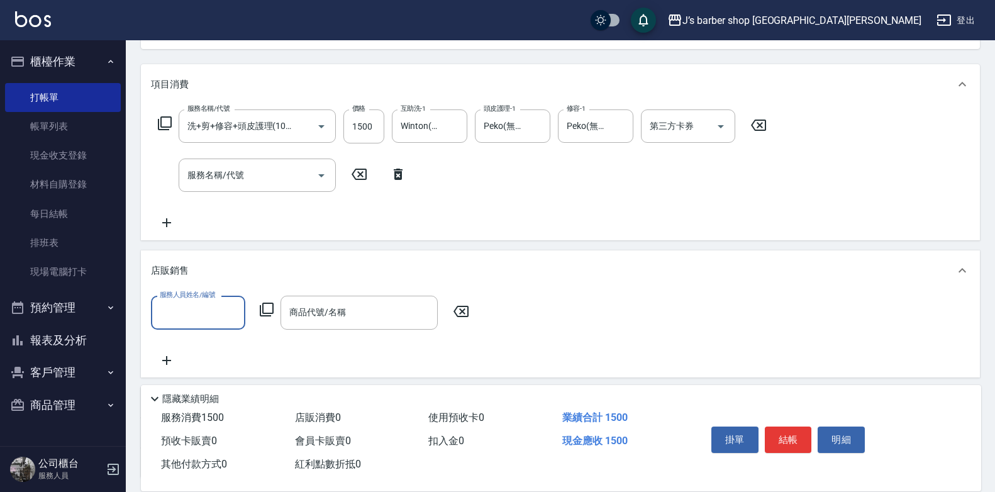
scroll to position [0, 0]
click at [205, 298] on label "服務人員姓名/編號" at bounding box center [187, 294] width 55 height 9
click at [205, 301] on input "服務人員姓名/編號" at bounding box center [198, 312] width 83 height 22
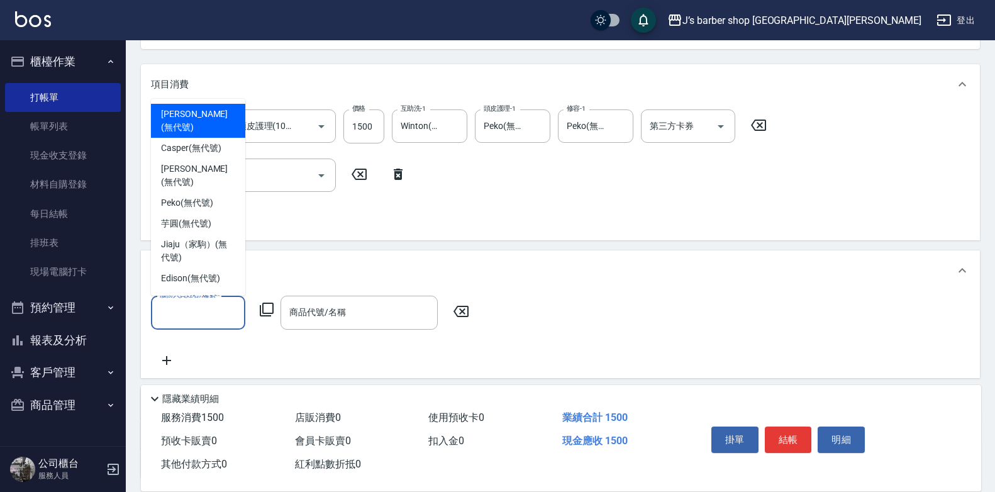
click at [204, 305] on input "服務人員姓名/編號" at bounding box center [198, 312] width 83 height 22
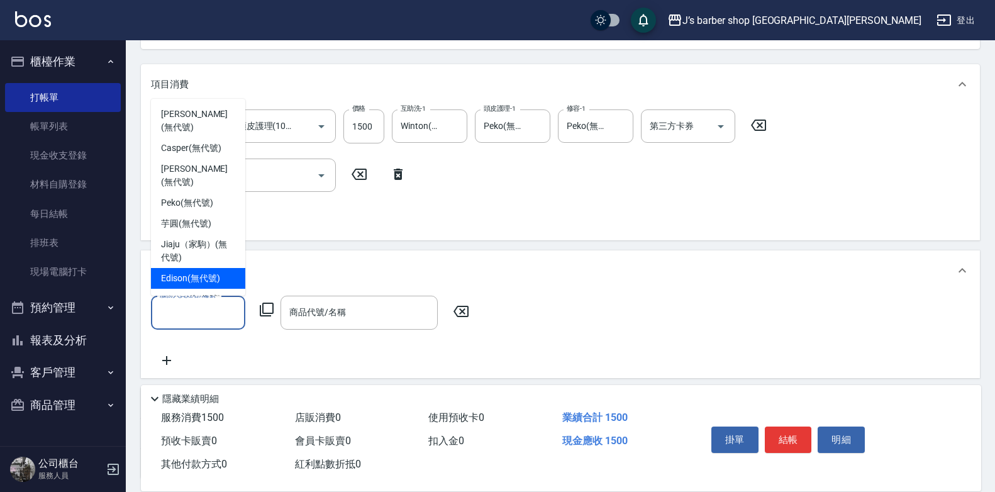
click at [189, 292] on span "Winton (無代號)" at bounding box center [191, 298] width 60 height 13
type input "Winton(無代號)"
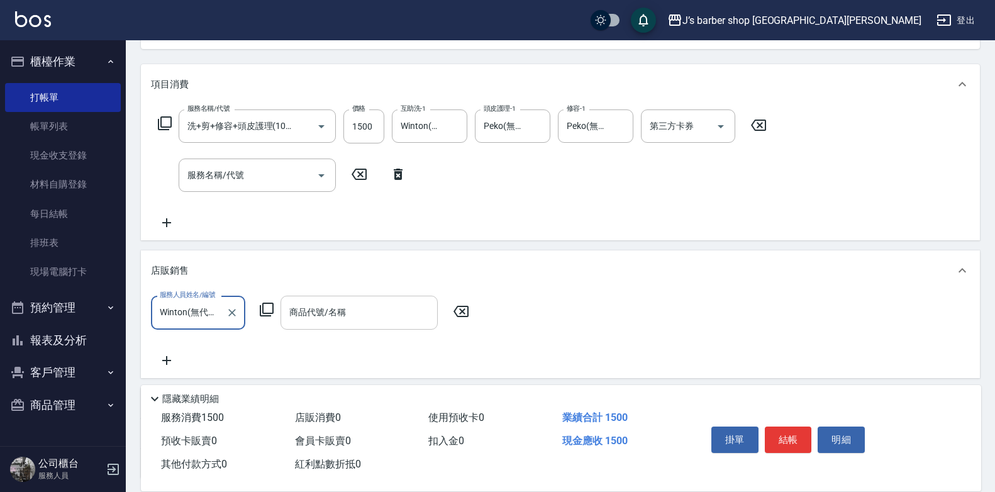
click at [311, 299] on div "商品代號/名稱" at bounding box center [358, 312] width 157 height 33
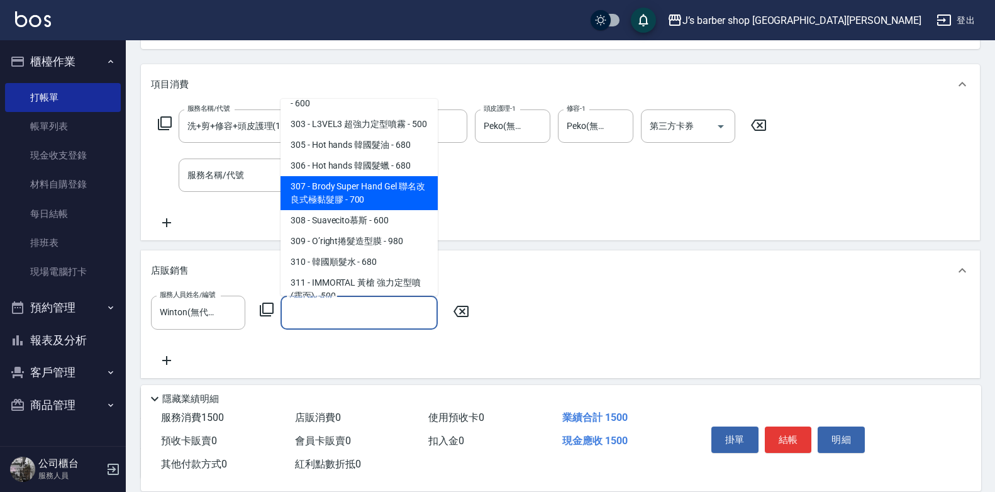
scroll to position [314, 0]
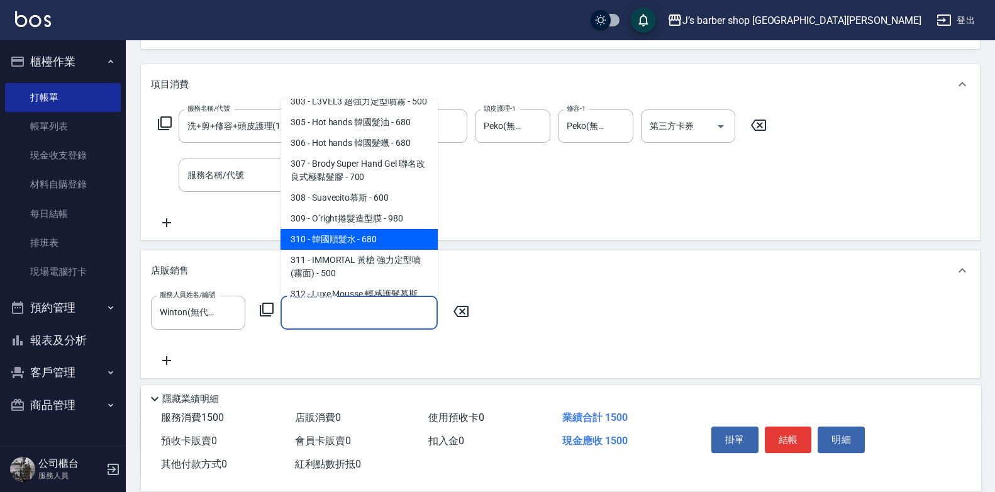
click at [393, 248] on span "310 - 韓國順髮水 - 680" at bounding box center [358, 239] width 157 height 21
type input "韓國順髮水"
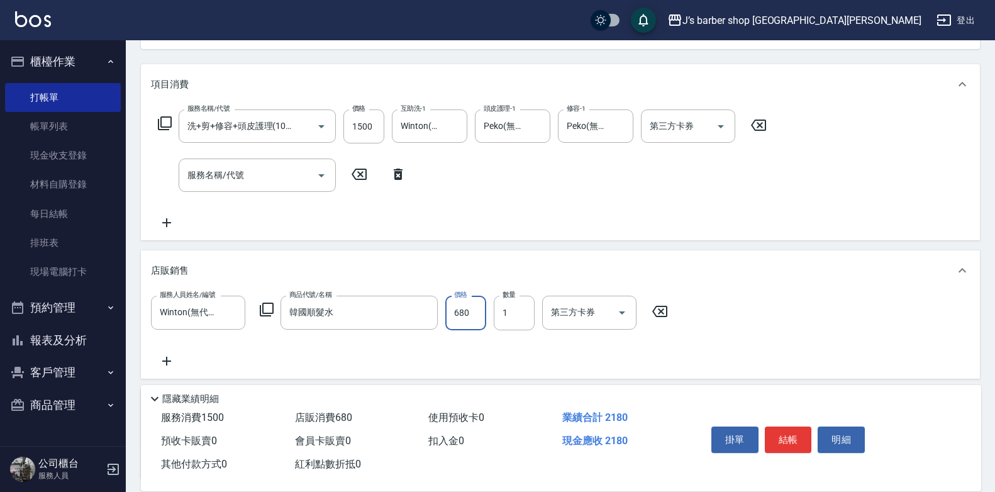
click at [452, 314] on input "680" at bounding box center [465, 313] width 41 height 34
type input "700"
click at [777, 431] on button "結帳" at bounding box center [788, 439] width 47 height 26
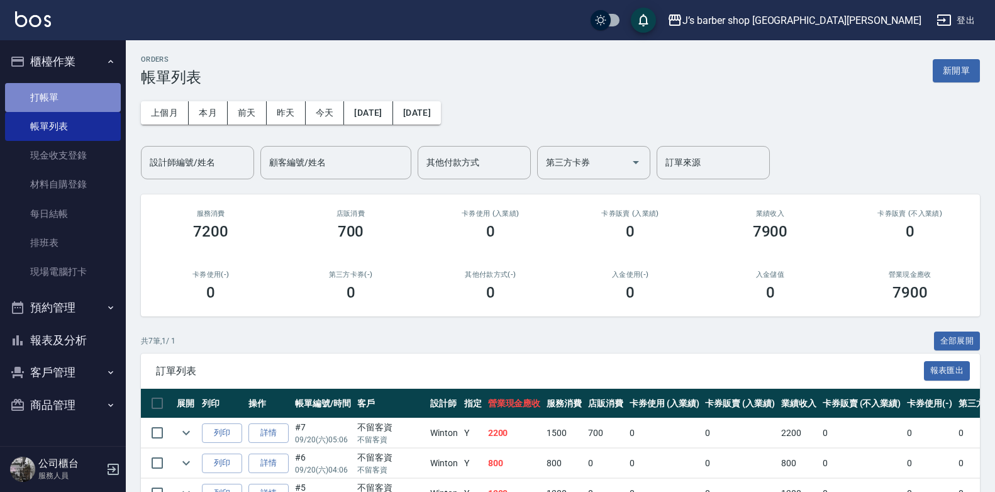
click at [70, 98] on link "打帳單" at bounding box center [63, 97] width 116 height 29
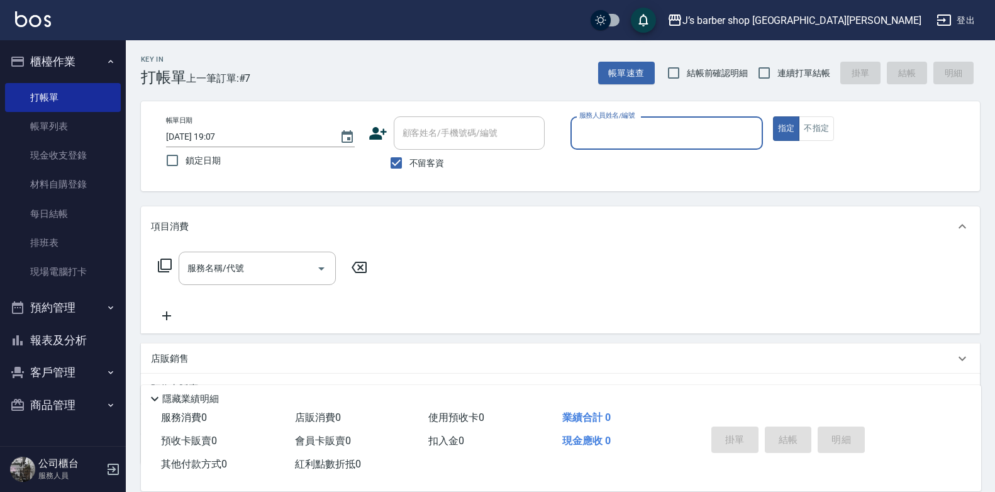
click at [216, 134] on input "2025/09/20 19:07" at bounding box center [246, 136] width 161 height 21
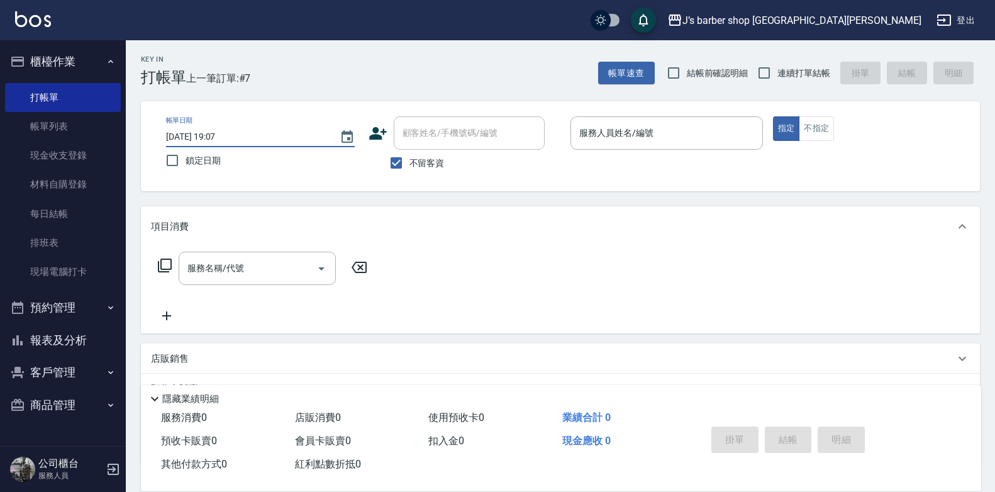
type input "2025/09/20 06:07"
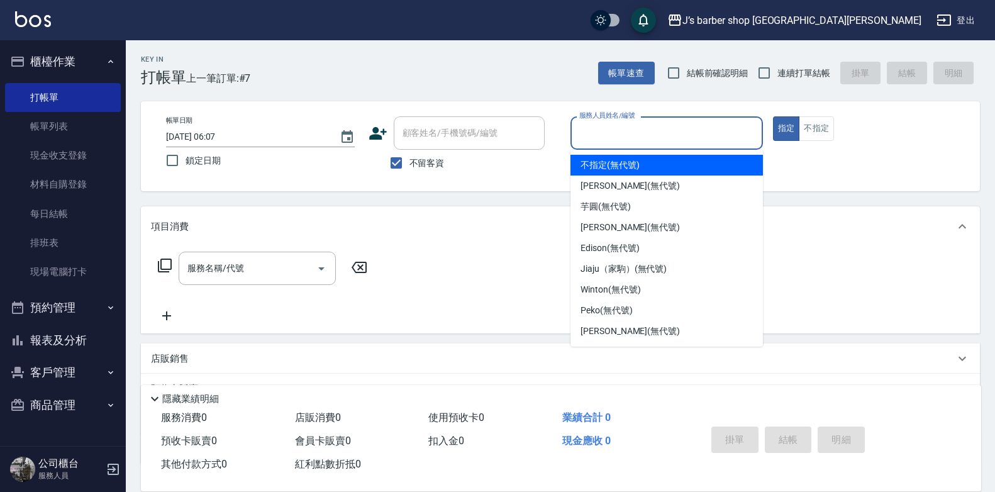
click at [634, 137] on input "服務人員姓名/編號" at bounding box center [666, 133] width 181 height 22
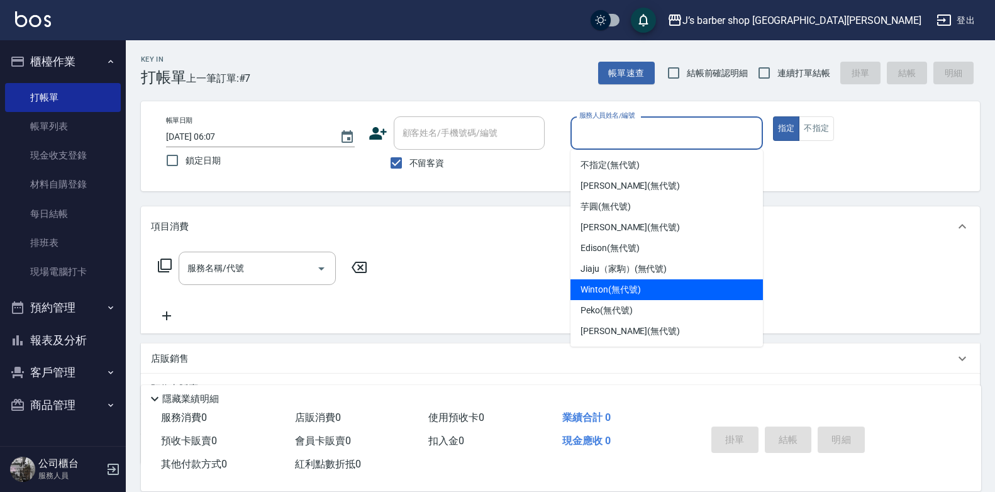
click at [606, 295] on span "Winton (無代號)" at bounding box center [610, 289] width 60 height 13
type input "Winton(無代號)"
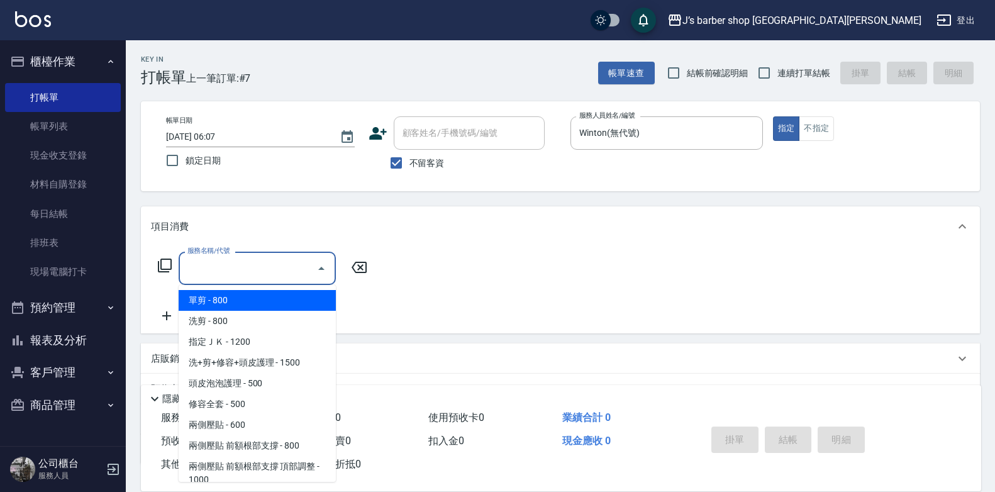
click at [263, 267] on input "服務名稱/代號" at bounding box center [247, 268] width 127 height 22
click at [257, 309] on span "單剪 - 800" at bounding box center [257, 300] width 157 height 21
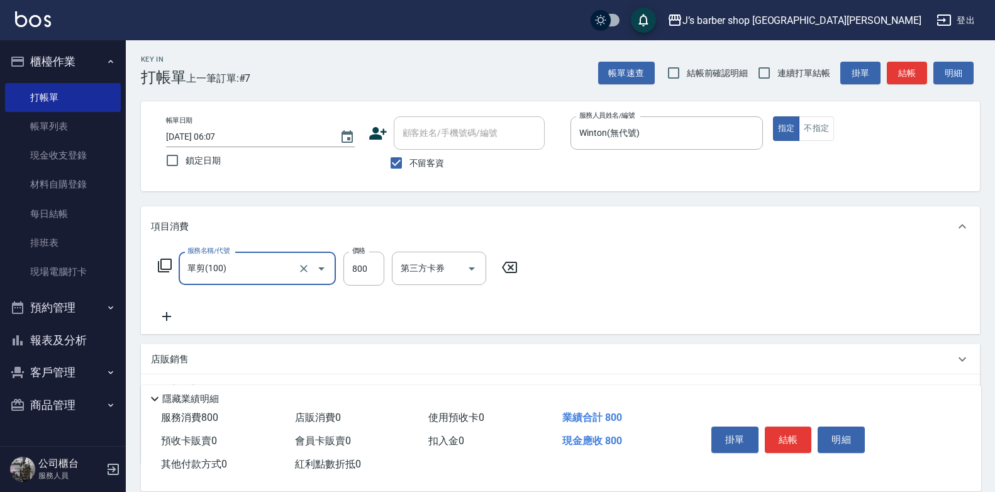
click at [265, 257] on input "單剪(100)" at bounding box center [239, 268] width 111 height 22
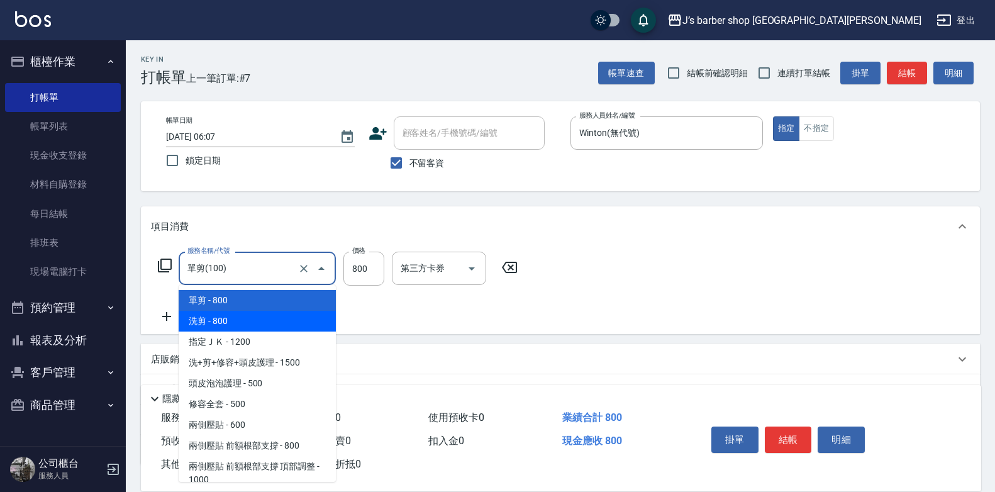
click at [262, 322] on span "洗剪 - 800" at bounding box center [257, 321] width 157 height 21
type input "洗剪(101)"
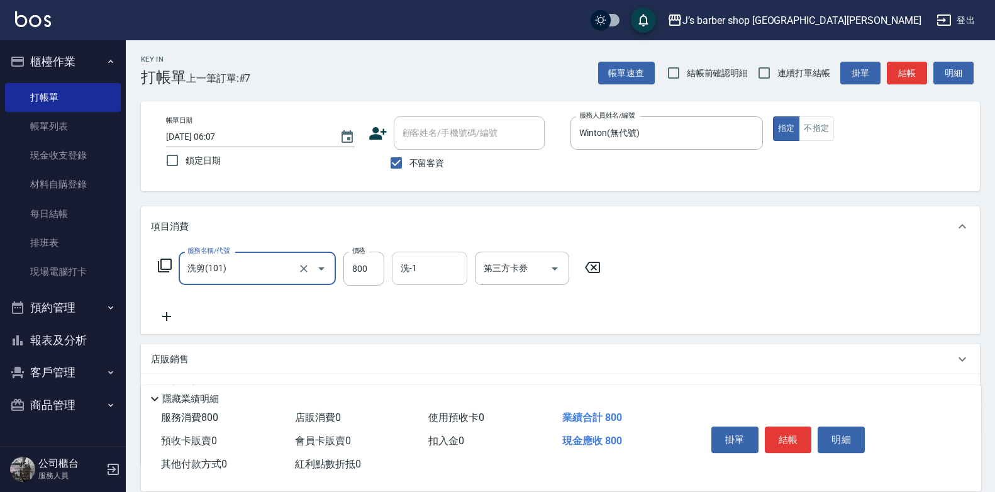
drag, startPoint x: 404, startPoint y: 275, endPoint x: 421, endPoint y: 274, distance: 17.1
click at [406, 275] on input "洗-1" at bounding box center [429, 268] width 64 height 22
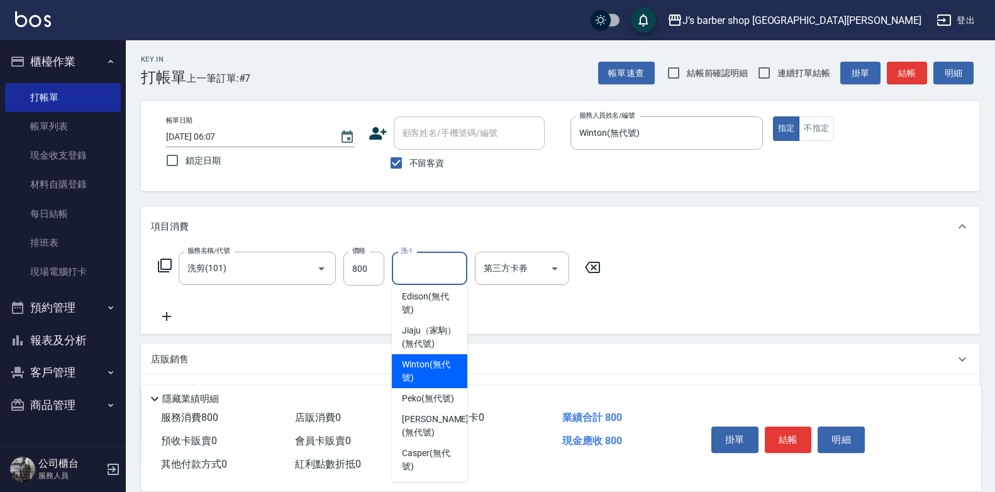
scroll to position [153, 0]
click at [440, 369] on span "Winton (無代號)" at bounding box center [429, 371] width 55 height 26
type input "Winton(無代號)"
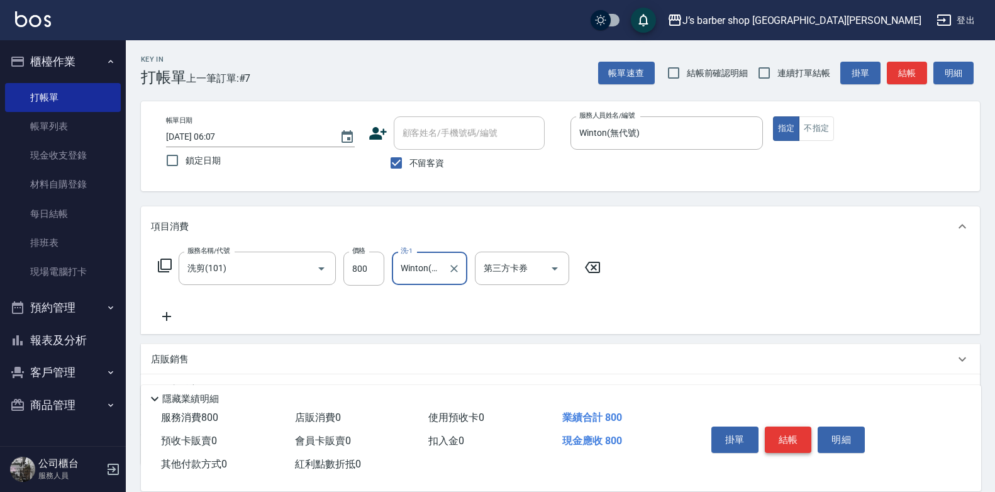
click at [793, 440] on button "結帳" at bounding box center [788, 439] width 47 height 26
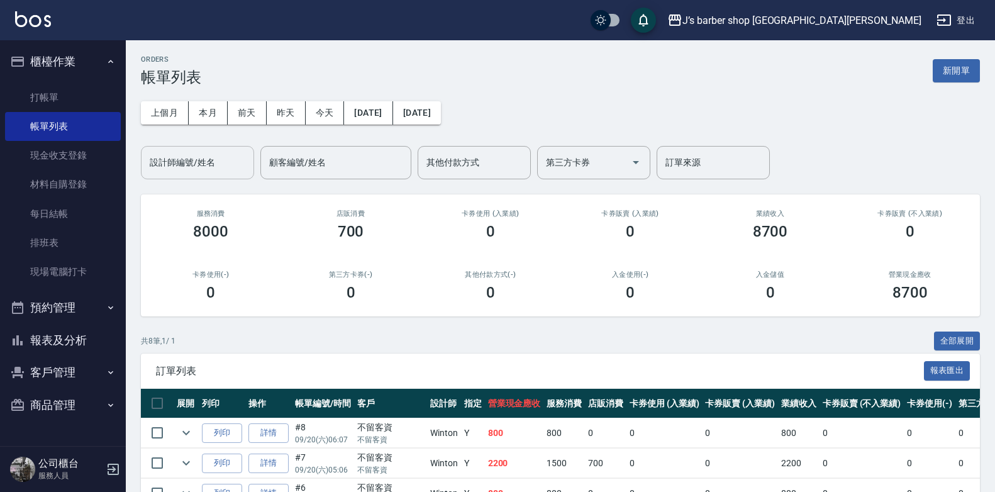
click at [236, 169] on input "設計師編號/姓名" at bounding box center [198, 163] width 102 height 22
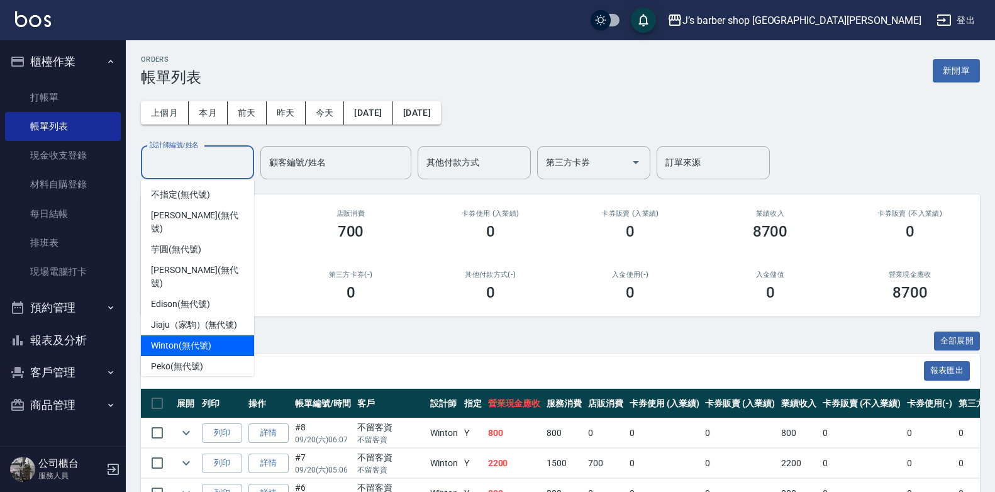
click at [196, 335] on div "Winton (無代號)" at bounding box center [197, 345] width 113 height 21
type input "Winton(無代號)"
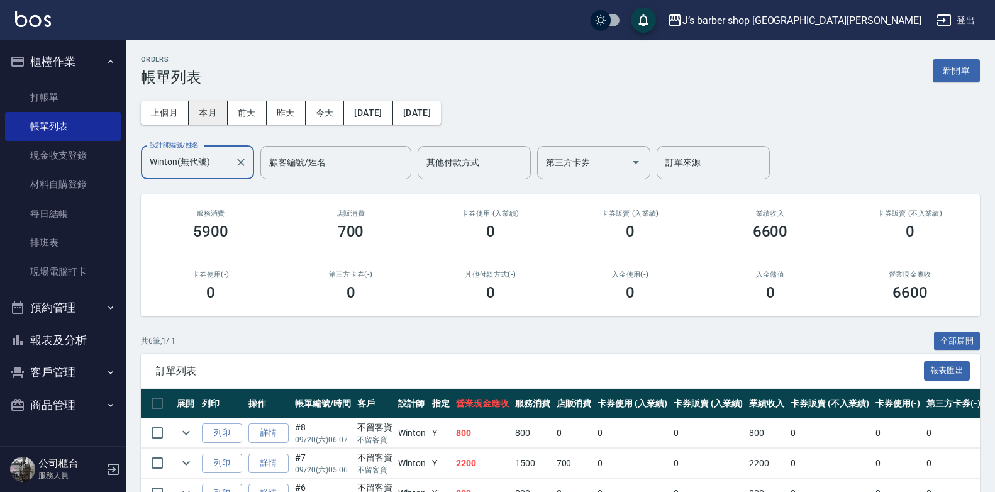
click at [208, 118] on button "本月" at bounding box center [208, 112] width 39 height 23
click at [167, 123] on button "上個月" at bounding box center [165, 112] width 48 height 23
click at [631, 25] on input "checkbox" at bounding box center [600, 20] width 60 height 20
checkbox input "true"
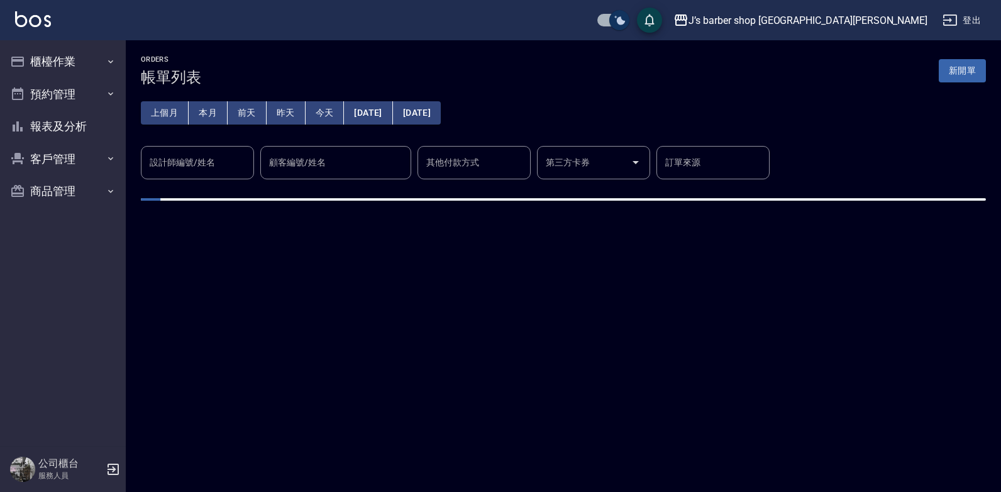
click at [650, 20] on input "checkbox" at bounding box center [619, 20] width 60 height 20
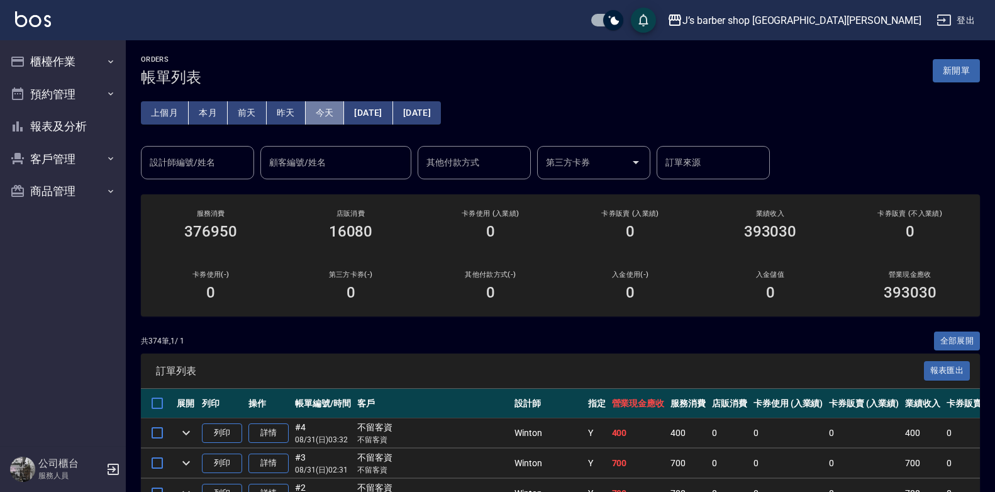
click at [334, 118] on button "今天" at bounding box center [325, 112] width 39 height 23
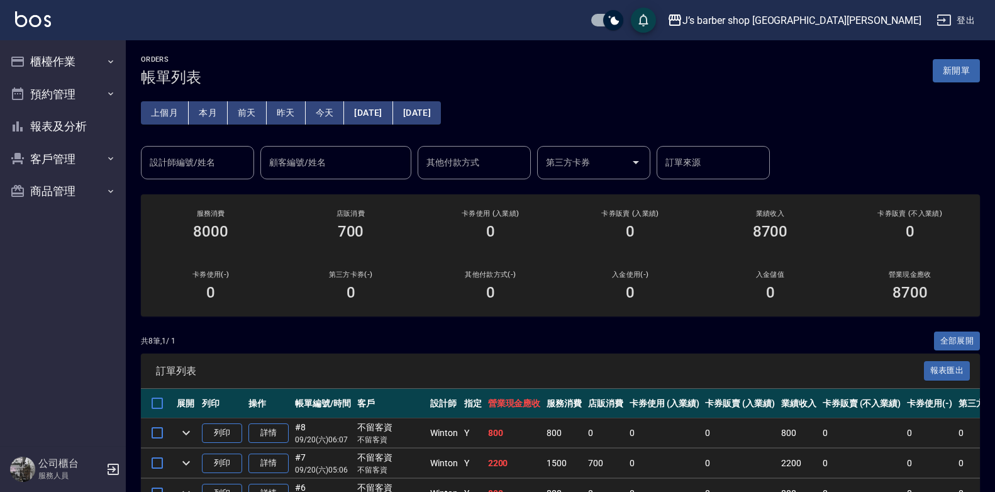
click at [214, 118] on button "本月" at bounding box center [208, 112] width 39 height 23
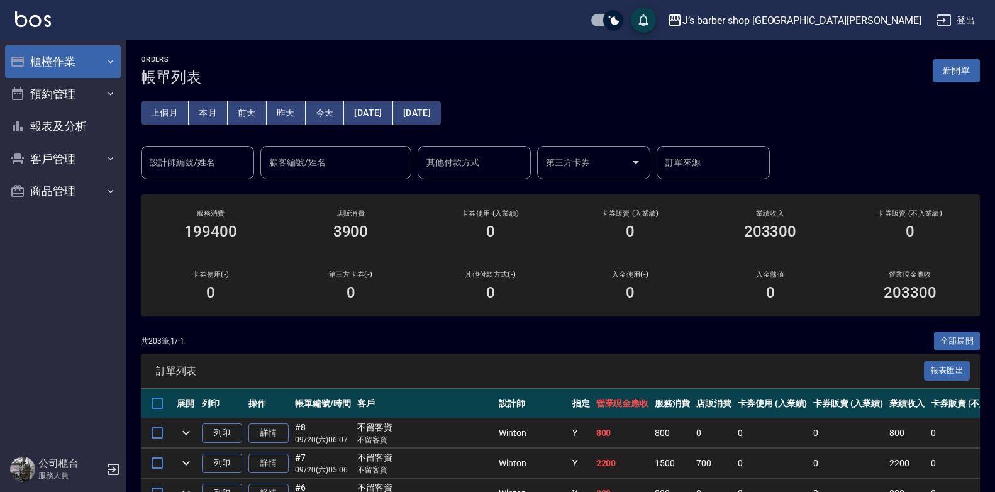
click at [110, 59] on icon "button" at bounding box center [111, 62] width 10 height 10
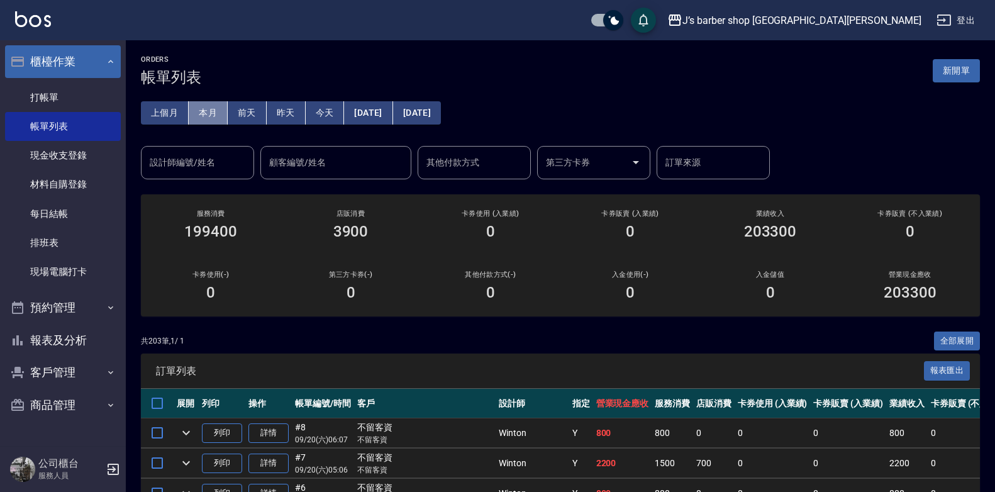
drag, startPoint x: 191, startPoint y: 113, endPoint x: 179, endPoint y: 110, distance: 12.2
click at [179, 110] on div "上個月 本月 前天 昨天 今天 2025/09/01 2025/09/30" at bounding box center [291, 112] width 300 height 23
click at [179, 110] on button "上個月" at bounding box center [165, 112] width 48 height 23
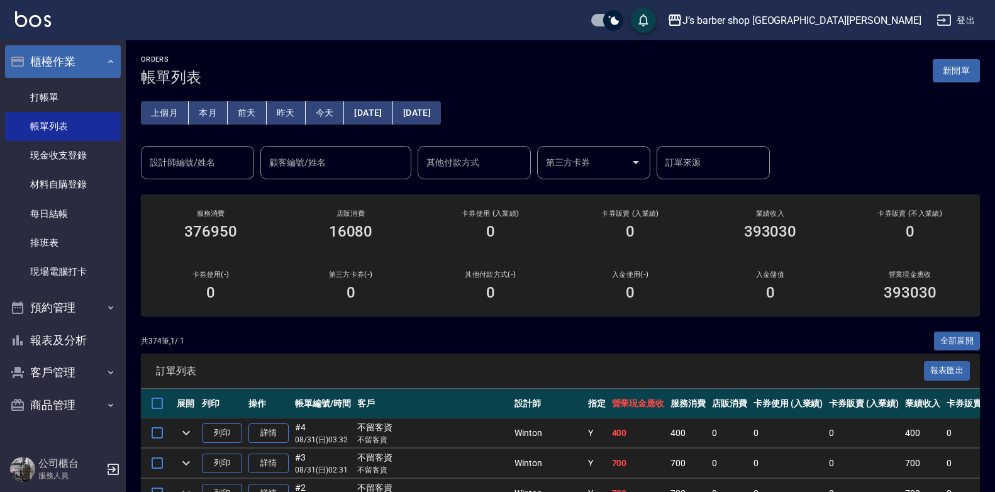
click at [213, 113] on button "本月" at bounding box center [208, 112] width 39 height 23
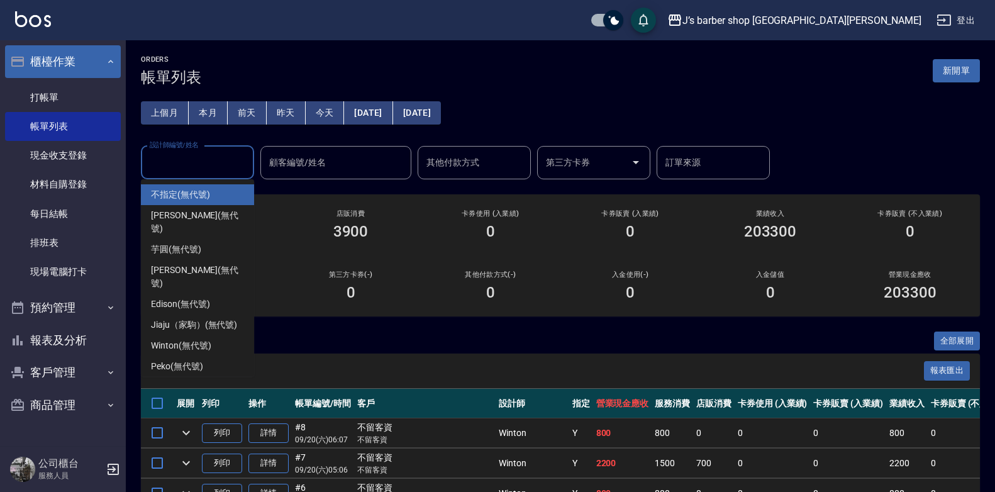
click at [207, 167] on div "設計師編號/姓名 設計師編號/姓名" at bounding box center [197, 162] width 113 height 33
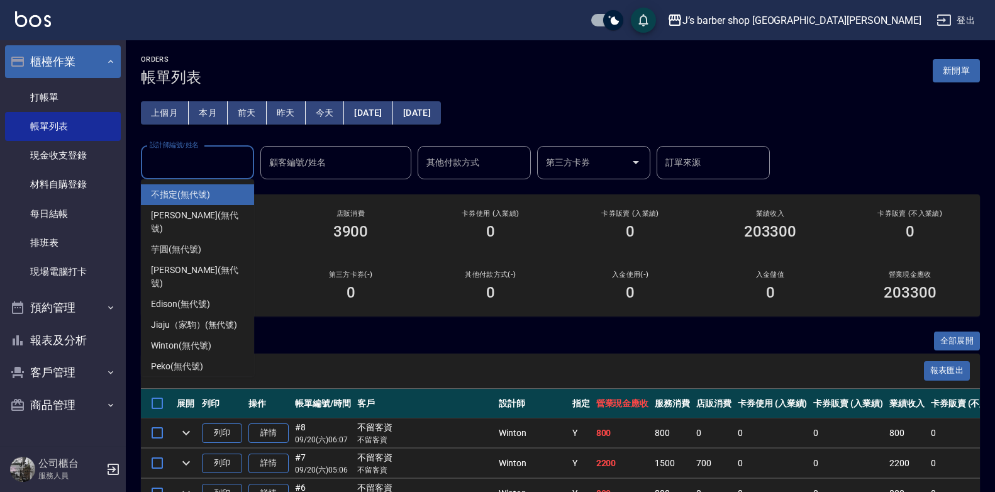
click at [248, 161] on input "設計師編號/姓名" at bounding box center [198, 163] width 102 height 22
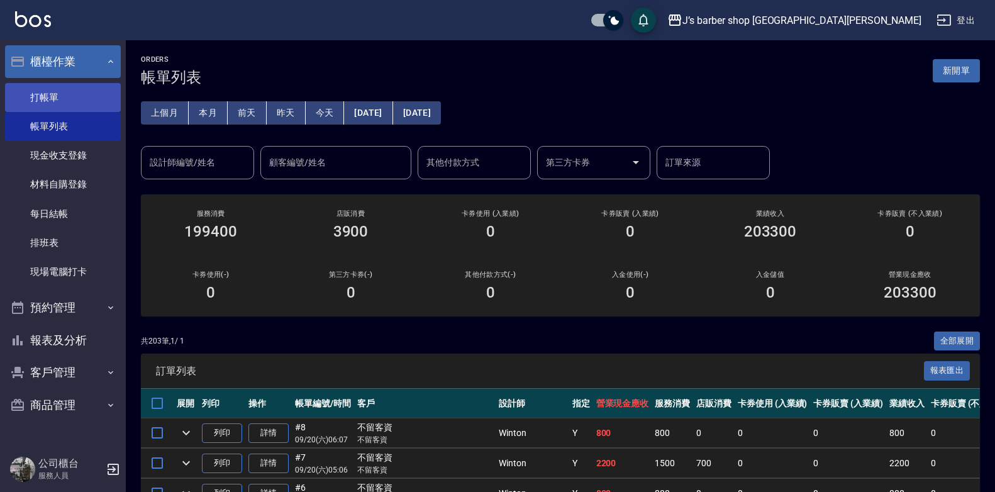
click at [72, 101] on link "打帳單" at bounding box center [63, 97] width 116 height 29
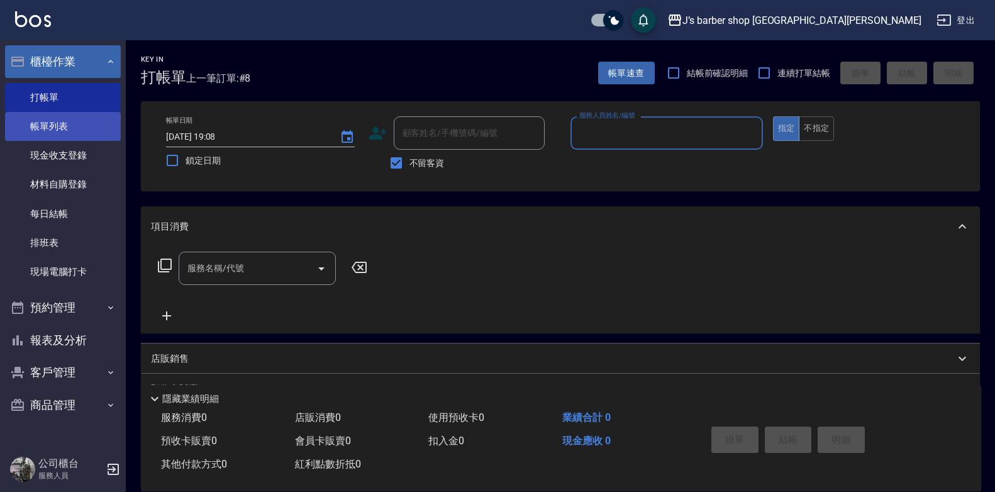
click at [94, 121] on link "帳單列表" at bounding box center [63, 126] width 116 height 29
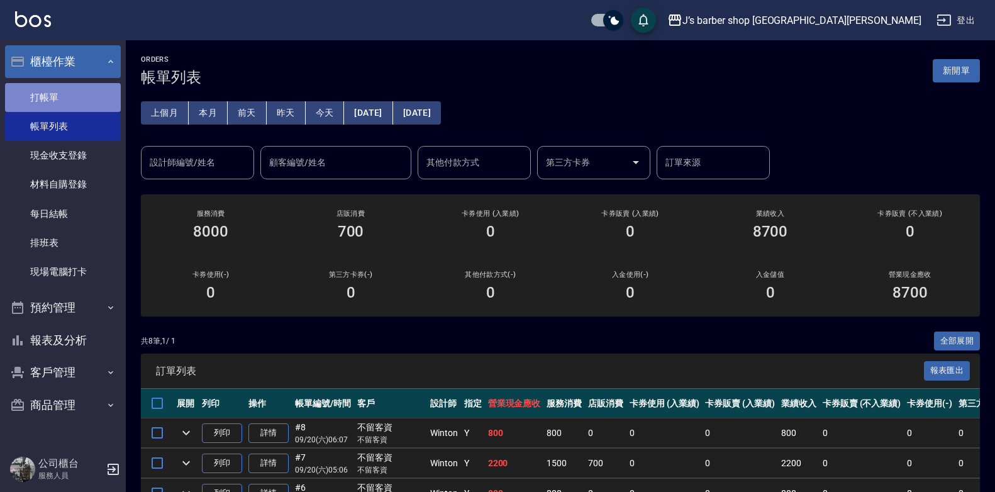
click at [87, 99] on link "打帳單" at bounding box center [63, 97] width 116 height 29
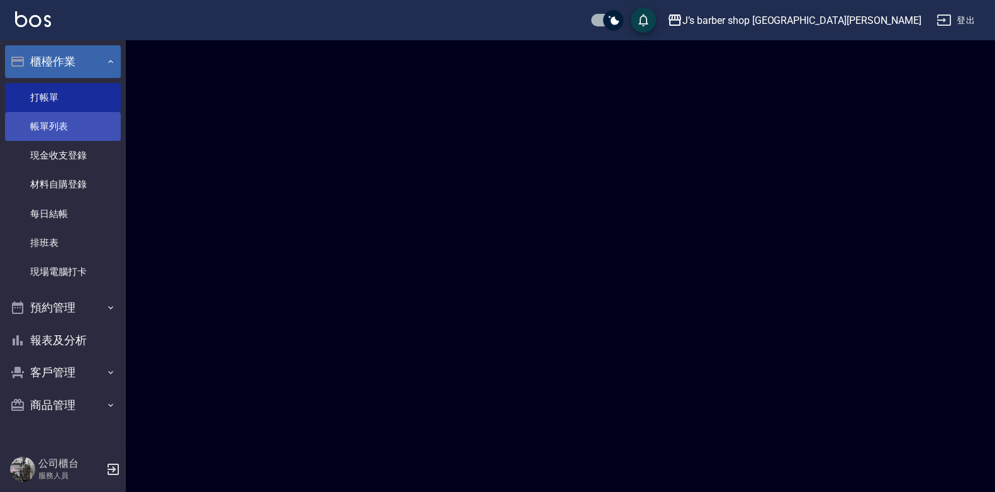
click at [83, 123] on link "帳單列表" at bounding box center [63, 126] width 116 height 29
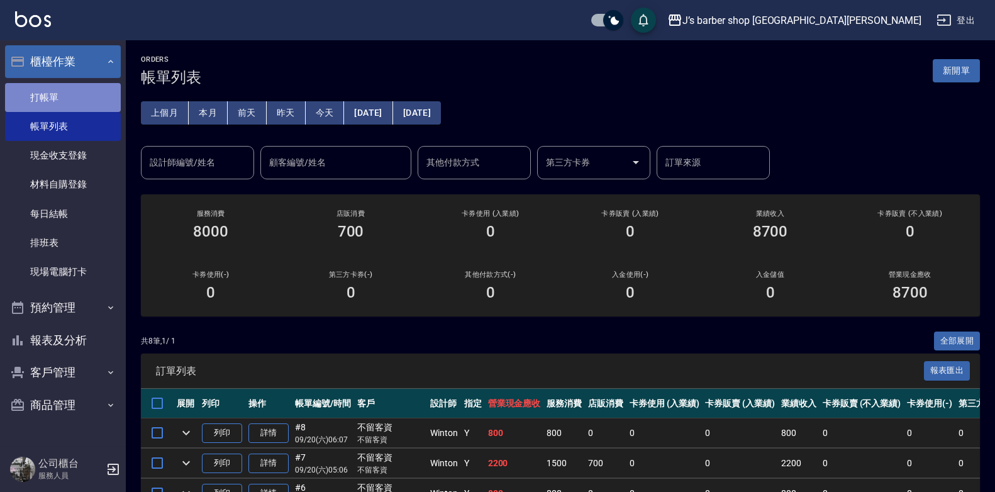
click at [70, 92] on link "打帳單" at bounding box center [63, 97] width 116 height 29
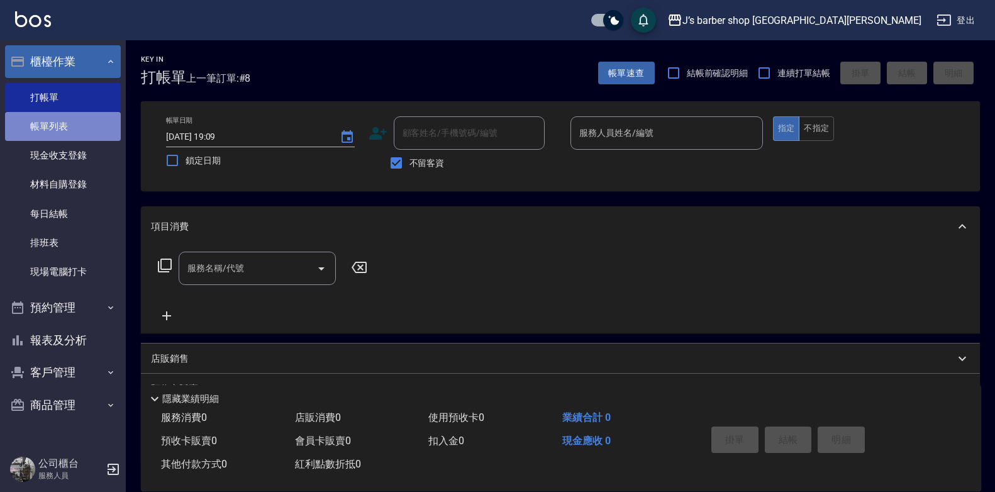
click at [52, 116] on link "帳單列表" at bounding box center [63, 126] width 116 height 29
